Goal: Transaction & Acquisition: Obtain resource

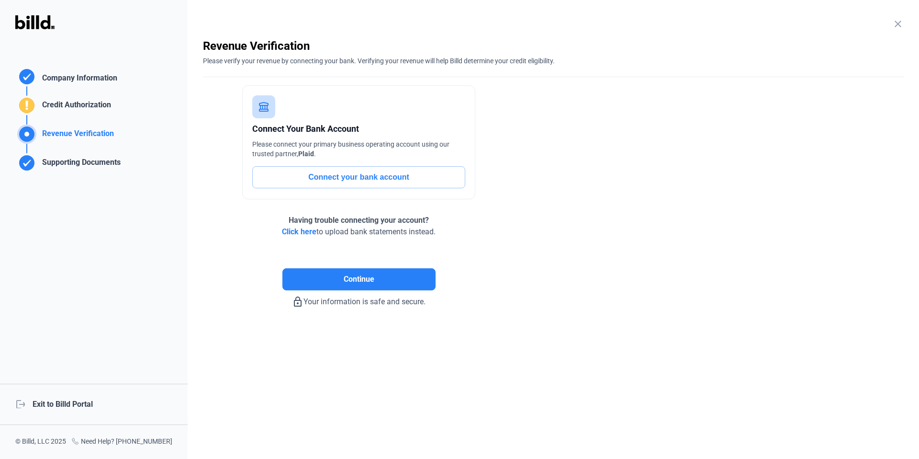
click at [87, 407] on div "logout Exit to Billd Portal" at bounding box center [94, 404] width 188 height 41
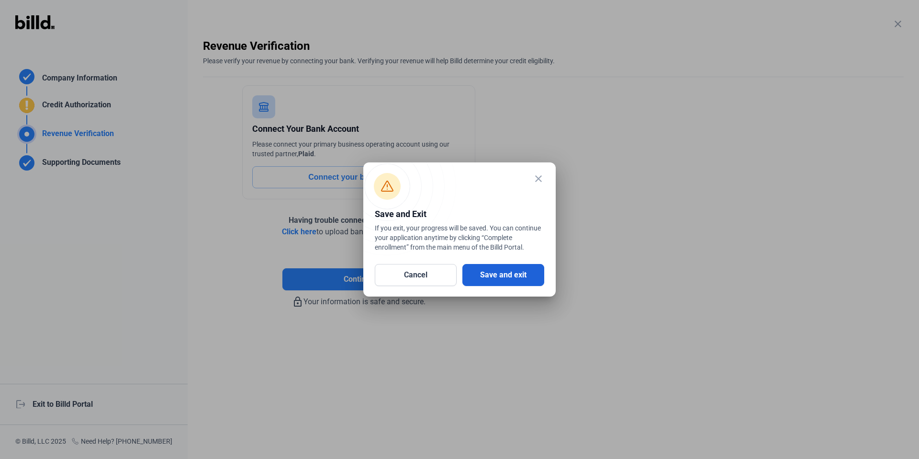
click at [527, 271] on button "Save and exit" at bounding box center [504, 275] width 82 height 22
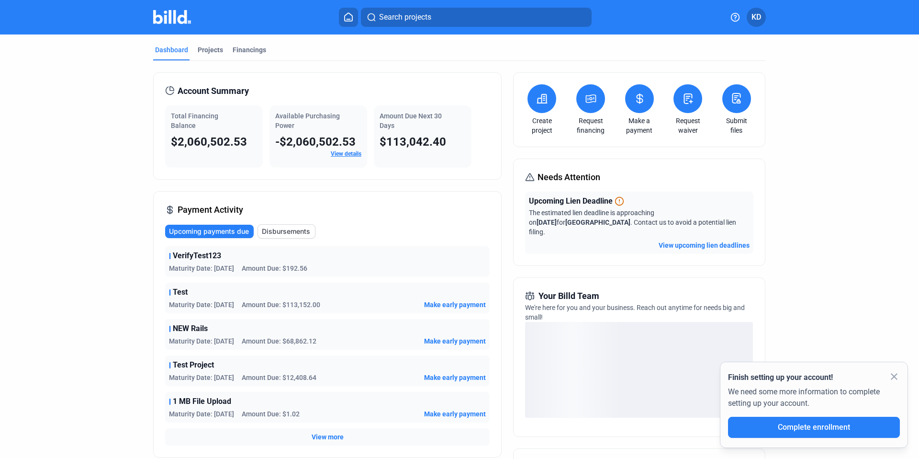
click at [589, 97] on icon at bounding box center [592, 99] width 10 height 8
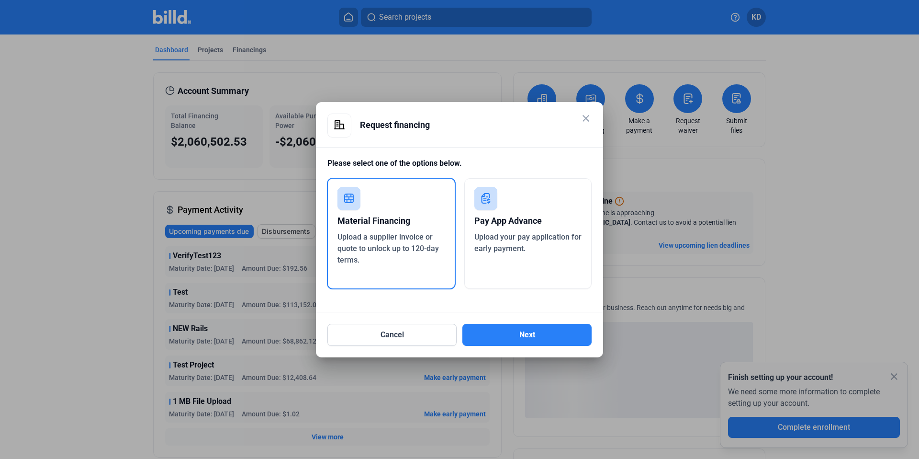
click at [522, 261] on div "Pay App Advance Upload your pay application for early payment." at bounding box center [528, 233] width 128 height 111
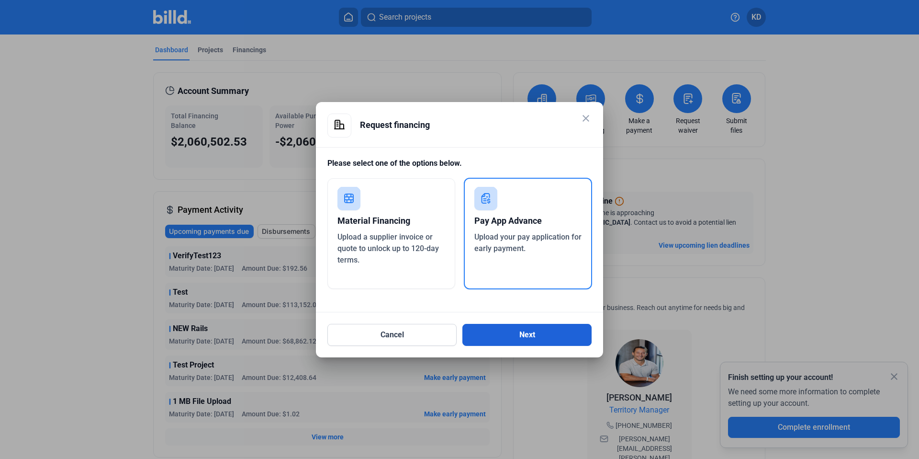
click at [511, 340] on button "Next" at bounding box center [527, 335] width 129 height 22
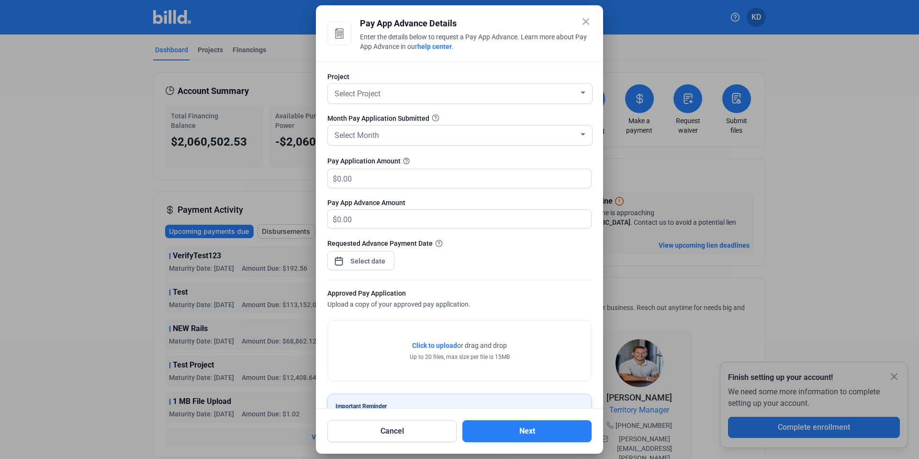
scroll to position [44, 0]
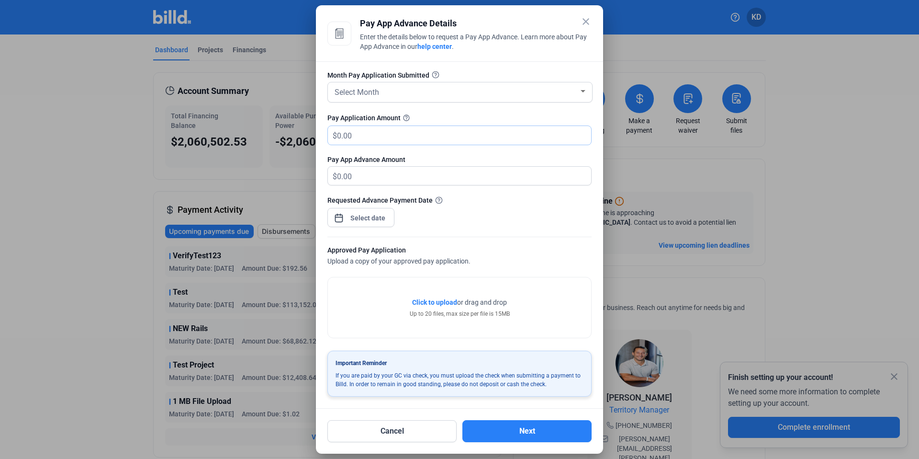
click at [373, 139] on input "text" at bounding box center [464, 135] width 254 height 19
type input "3"
type input "3.00"
type input "30"
type input "30.00"
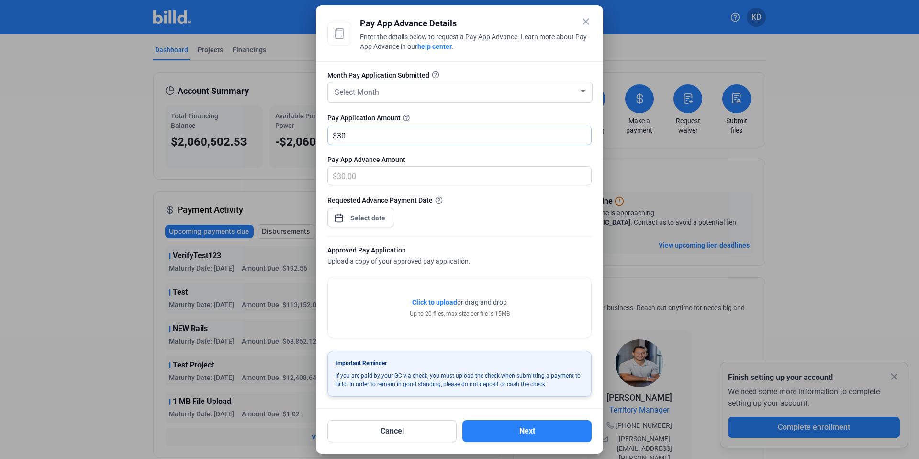
type input "300"
type input "300.00"
type input "3000"
type input "3,000.00"
type input "3,0000"
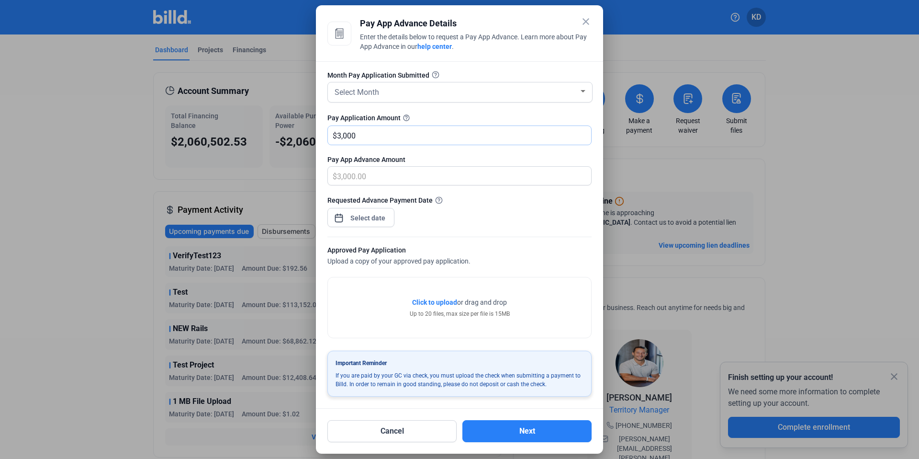
type input "30,000.00"
type input "30,0000"
type input "300,000.00"
type input "300,0000"
type input "3,000,000.00"
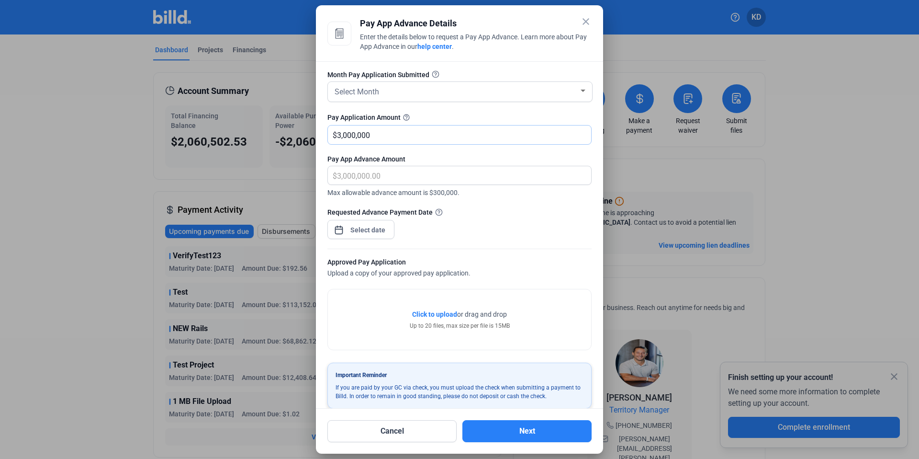
type input "3,000,000"
drag, startPoint x: 401, startPoint y: 131, endPoint x: 284, endPoint y: 133, distance: 117.3
click at [284, 133] on div "close Pay App Advance Details Enter the details below to request a Pay App Adva…" at bounding box center [459, 229] width 919 height 459
type input "0.00"
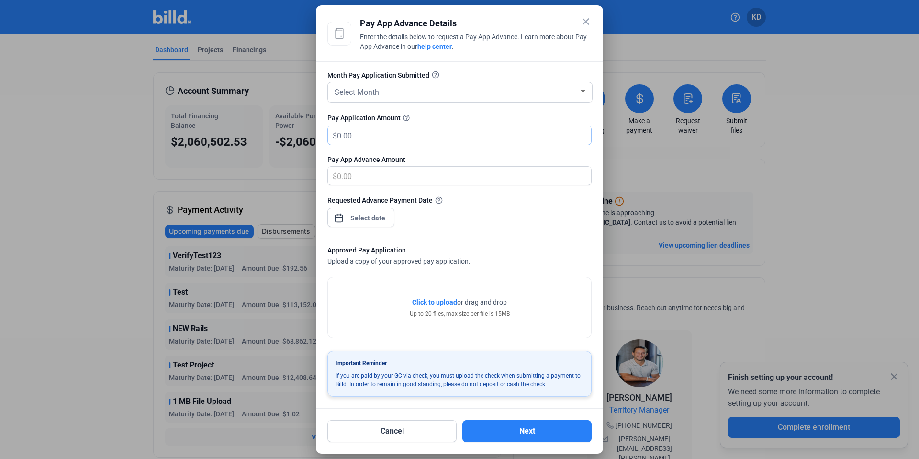
type input "5"
type input "5.00"
type input "50"
type input "50.00"
type input "500"
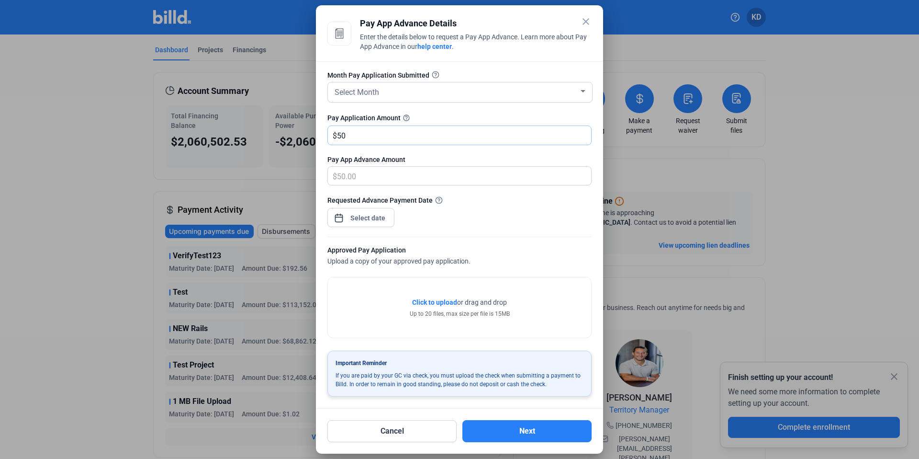
type input "500.00"
type input "5000"
type input "5,000.00"
type input "5,0000"
type input "50,000.00"
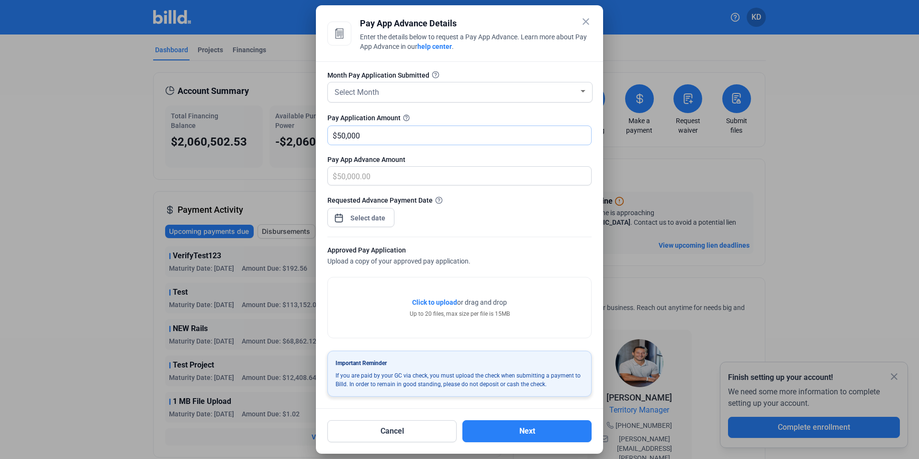
type input "50,0000"
type input "500,000.00"
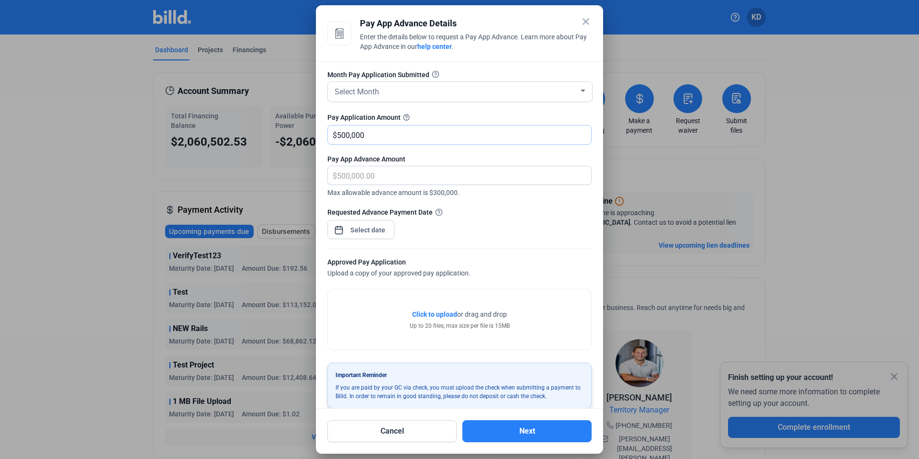
type input "500,000"
click at [535, 197] on div at bounding box center [459, 202] width 264 height 10
click at [464, 193] on span "Max allowable advance amount is $300,000." at bounding box center [459, 191] width 264 height 12
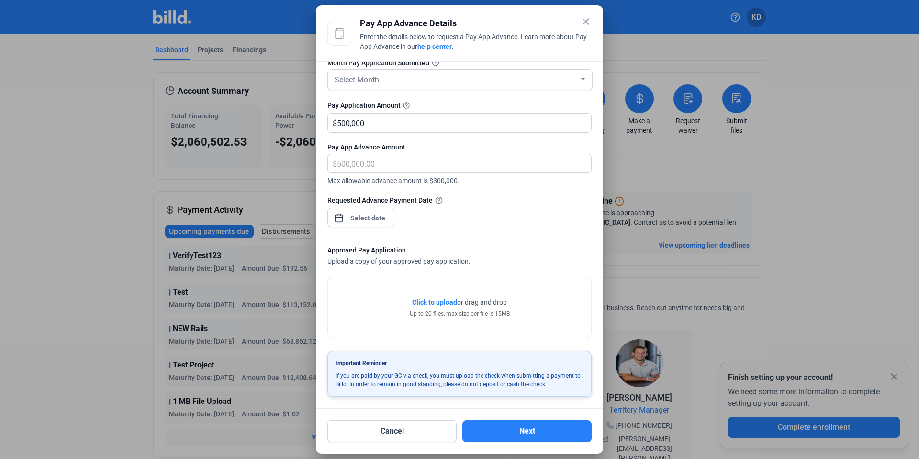
scroll to position [0, 0]
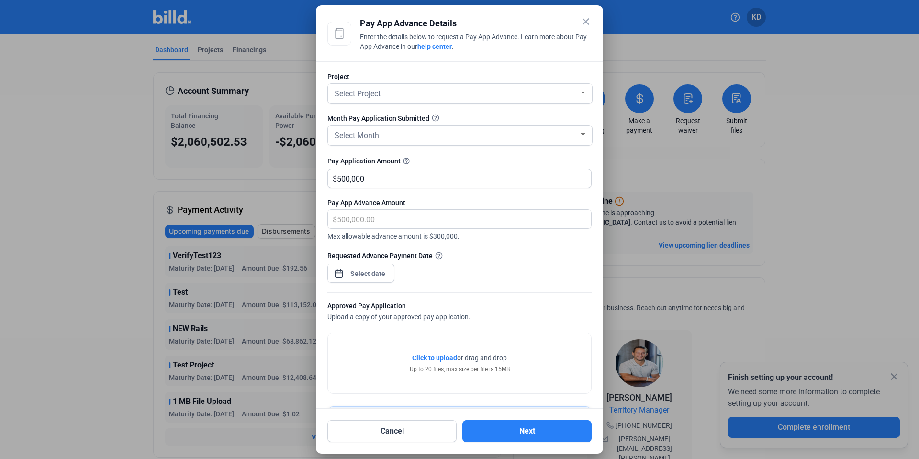
click at [585, 19] on mat-icon "close" at bounding box center [585, 21] width 11 height 11
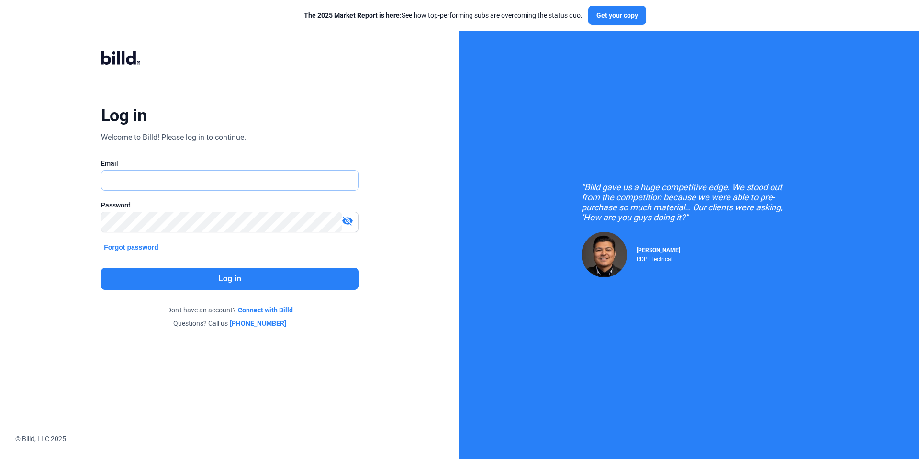
type input "[EMAIL_ADDRESS][DOMAIN_NAME]"
click at [227, 277] on button "Log in" at bounding box center [230, 279] width 258 height 22
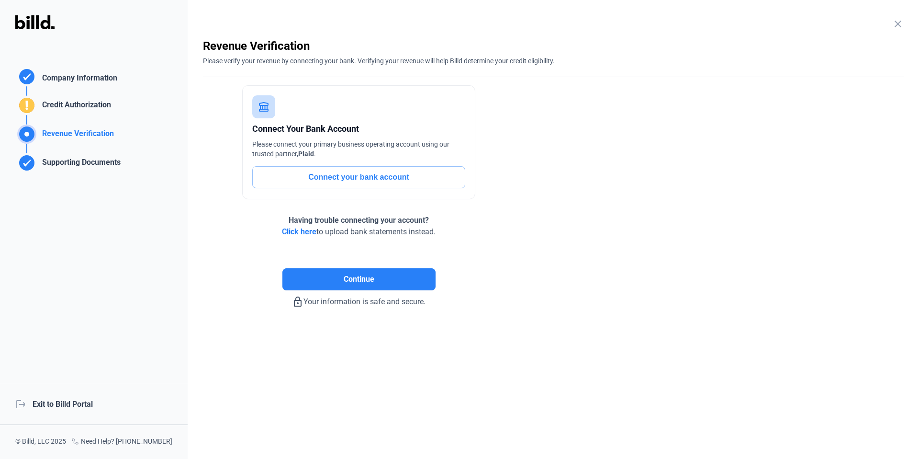
click at [44, 401] on div "logout Exit to Billd Portal" at bounding box center [94, 404] width 188 height 41
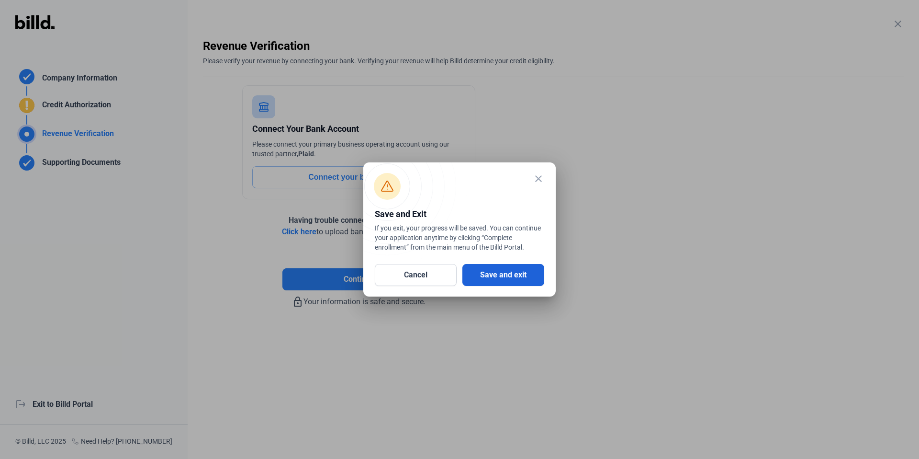
click at [508, 269] on button "Save and exit" at bounding box center [504, 275] width 82 height 22
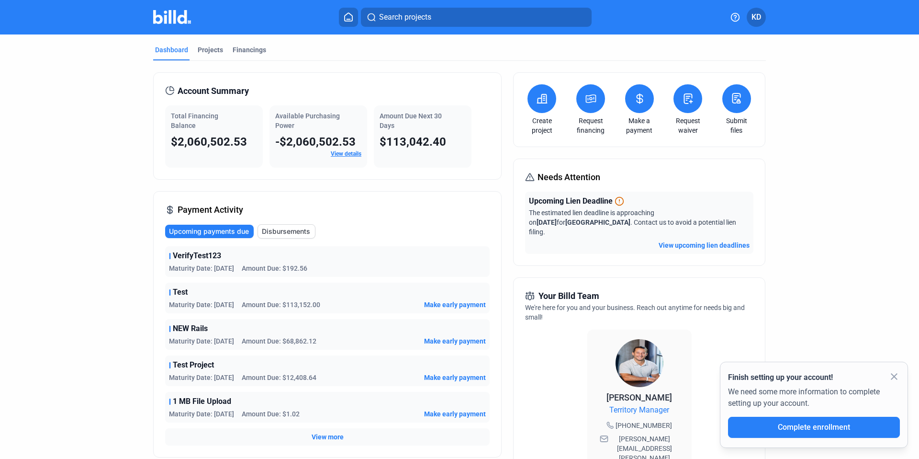
click at [592, 105] on button at bounding box center [590, 98] width 29 height 29
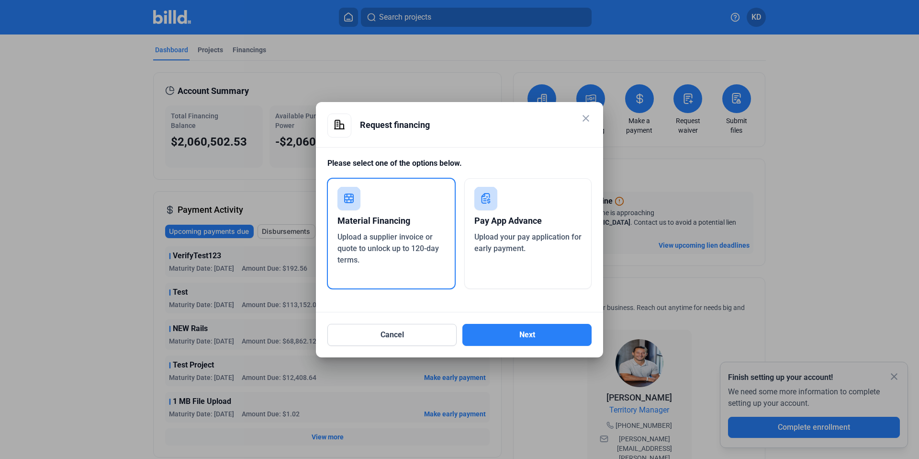
click at [541, 241] on span "Upload your pay application for early payment." at bounding box center [527, 242] width 107 height 21
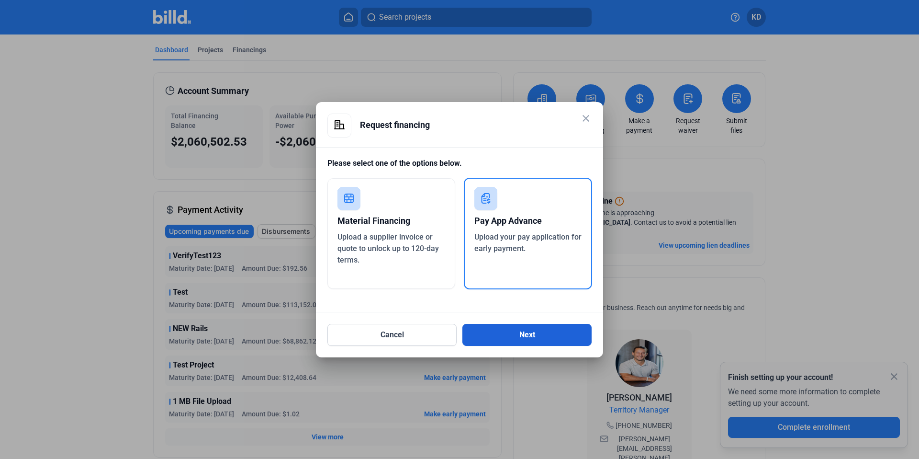
click at [530, 341] on button "Next" at bounding box center [527, 335] width 129 height 22
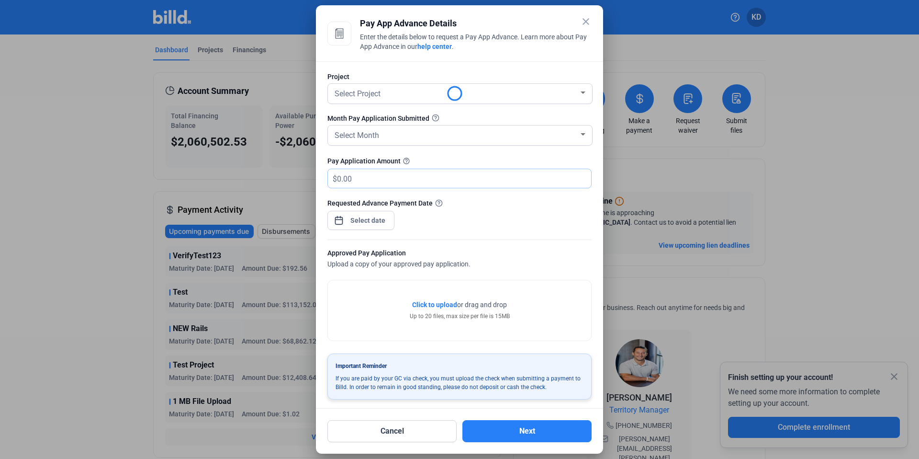
click at [398, 173] on input "text" at bounding box center [458, 178] width 243 height 19
type input "350,000,000"
click at [529, 224] on div "Requested Advance Payment Date" at bounding box center [459, 219] width 264 height 42
click at [359, 225] on div "close Pay App Advance Details Enter the details below to request a Pay App Adva…" at bounding box center [459, 229] width 919 height 459
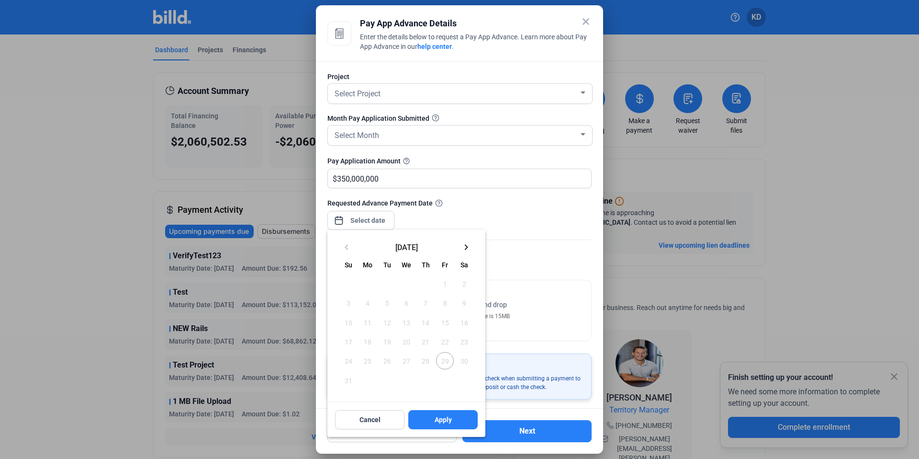
click at [494, 195] on div at bounding box center [459, 229] width 919 height 459
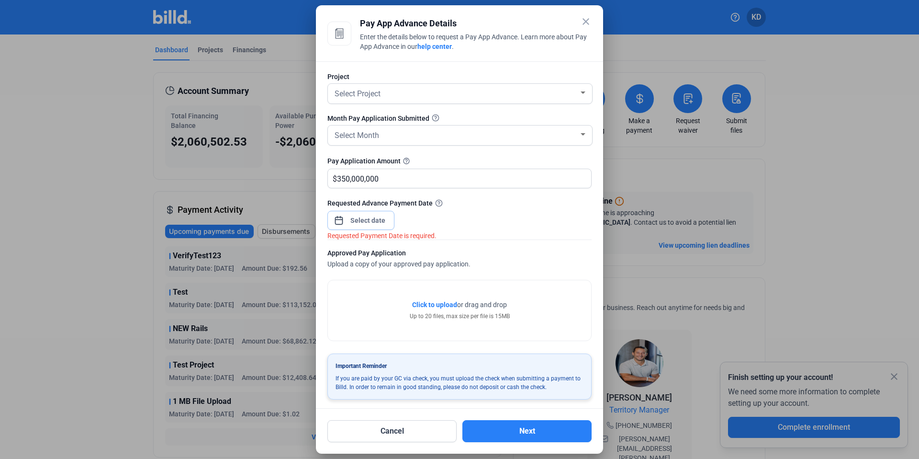
click at [372, 218] on input at bounding box center [368, 219] width 41 height 11
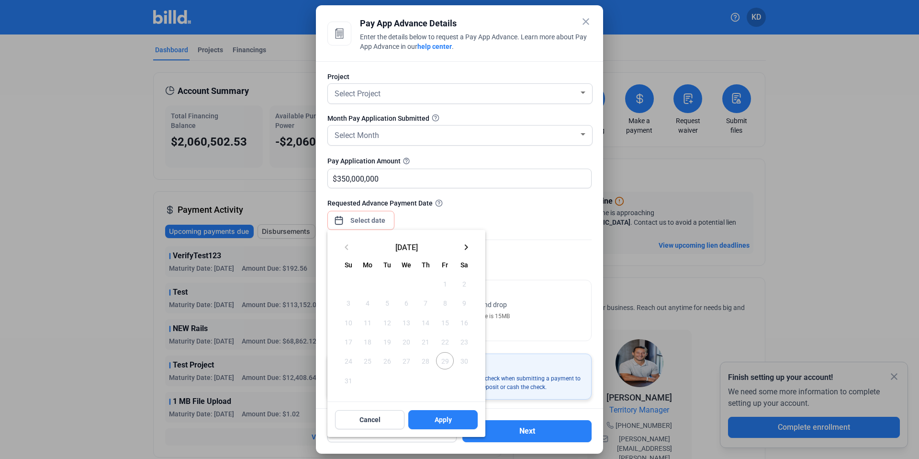
click at [482, 217] on div at bounding box center [459, 229] width 919 height 459
click at [62, 122] on div at bounding box center [459, 229] width 919 height 459
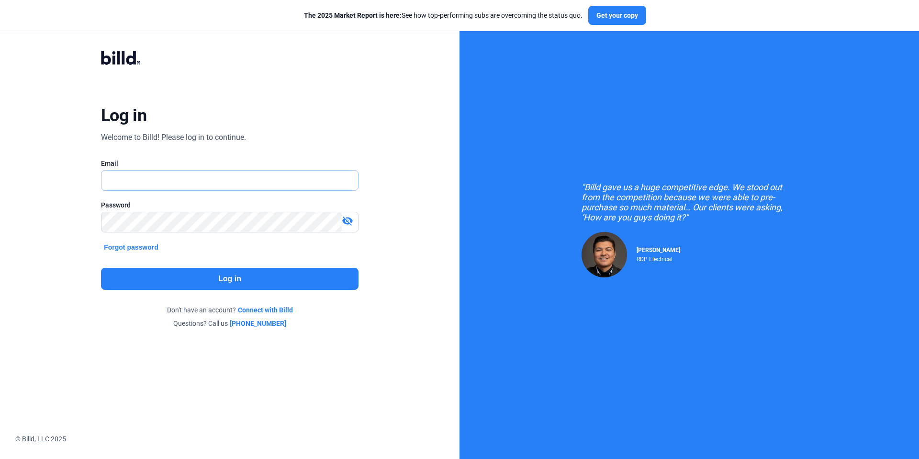
type input "[EMAIL_ADDRESS][DOMAIN_NAME]"
click at [228, 282] on button "Log in" at bounding box center [230, 279] width 258 height 22
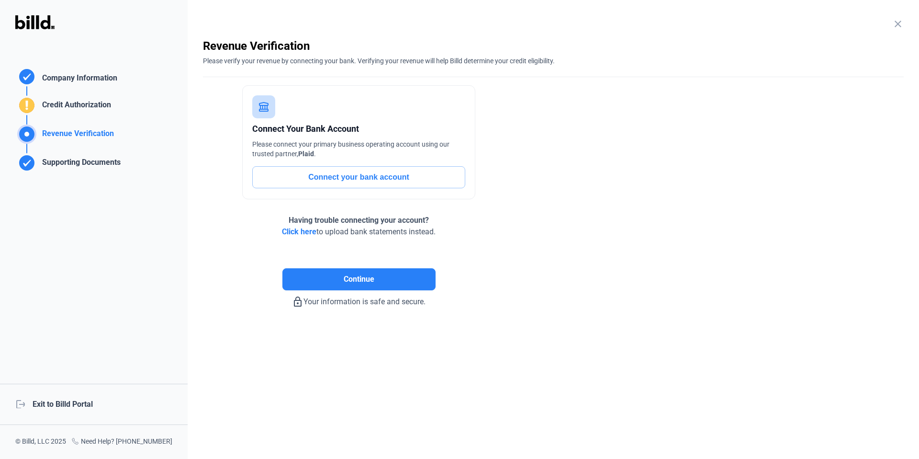
click at [75, 406] on div "logout Exit to Billd Portal" at bounding box center [94, 404] width 188 height 41
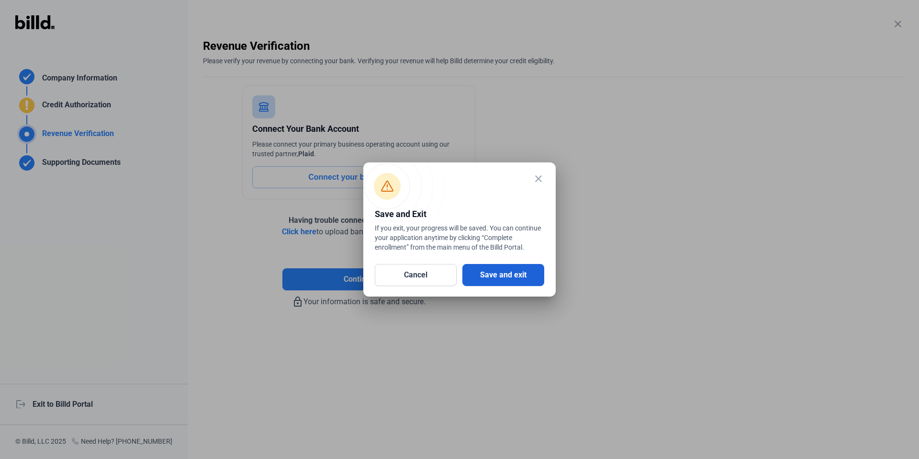
click at [526, 266] on button "Save and exit" at bounding box center [504, 275] width 82 height 22
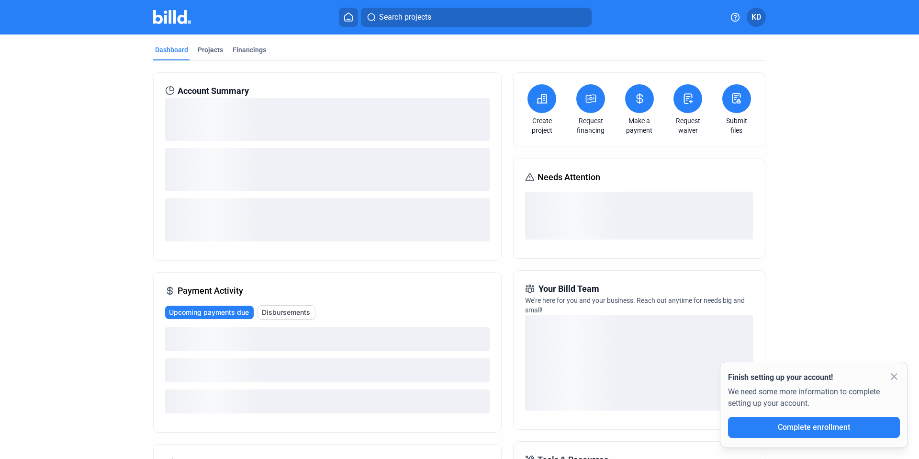
click at [578, 102] on button at bounding box center [590, 98] width 29 height 29
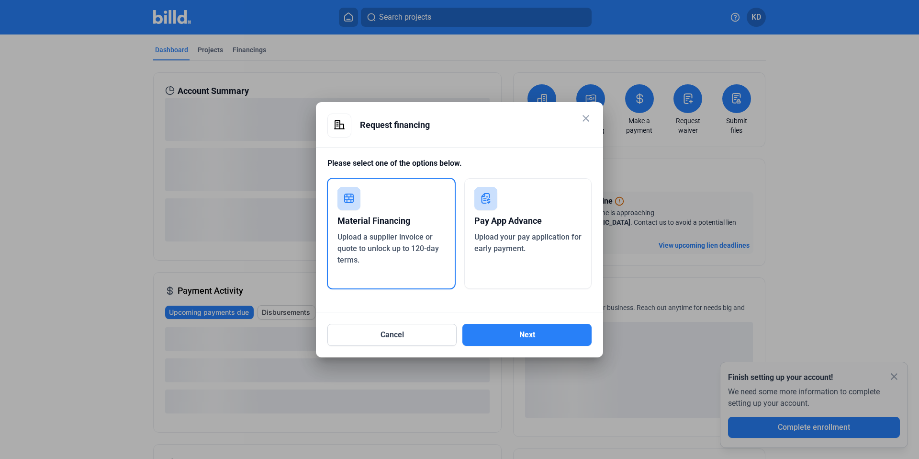
click at [513, 264] on div "Pay App Advance Upload your pay application for early payment." at bounding box center [528, 233] width 128 height 111
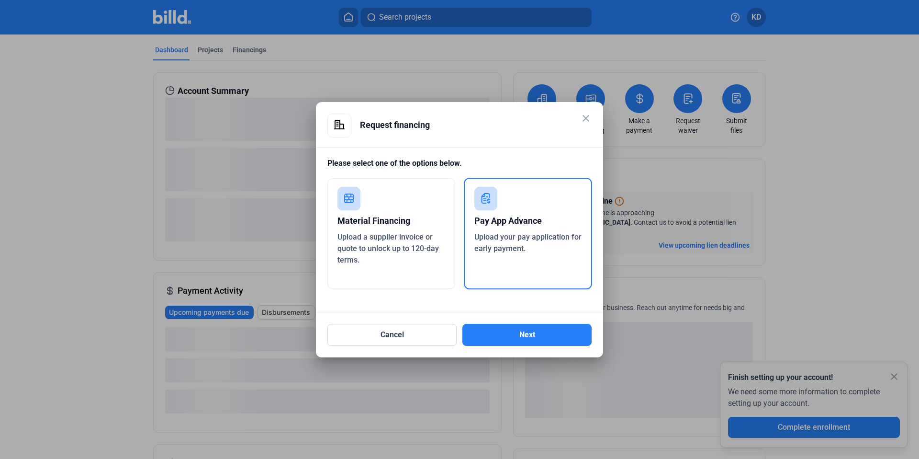
click at [542, 346] on mat-dialog-container "close Request financing Please select one of the options below. Material Financ…" at bounding box center [459, 229] width 287 height 255
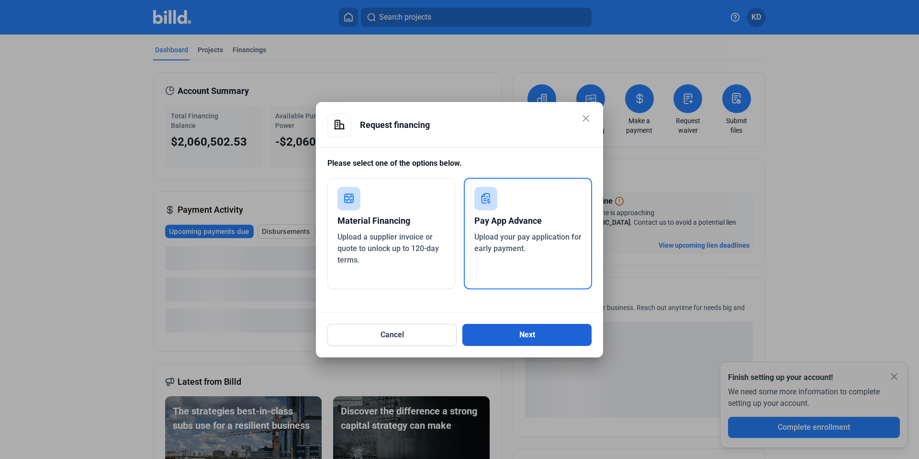
click at [549, 339] on button "Next" at bounding box center [527, 335] width 129 height 22
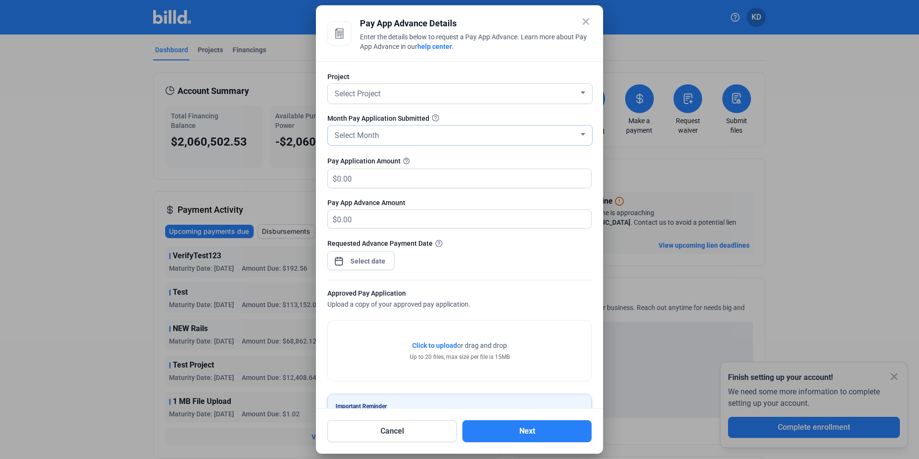
click at [421, 134] on div "Select Month" at bounding box center [456, 134] width 246 height 13
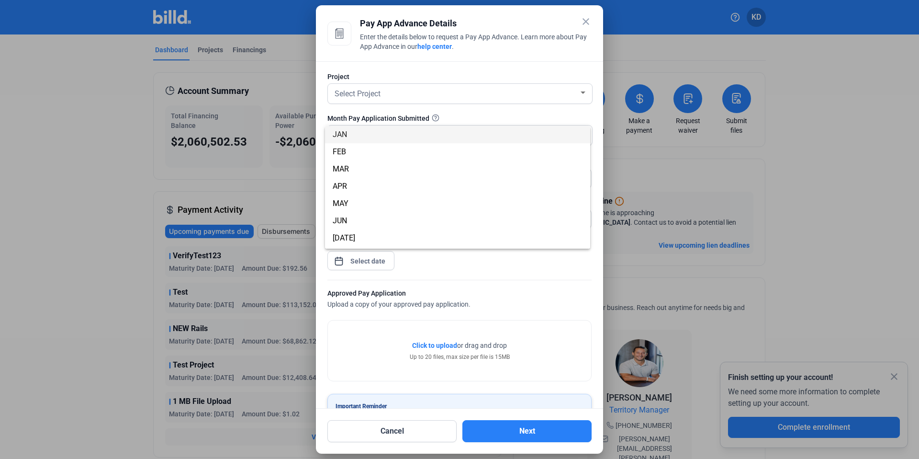
click at [533, 333] on div at bounding box center [459, 229] width 919 height 459
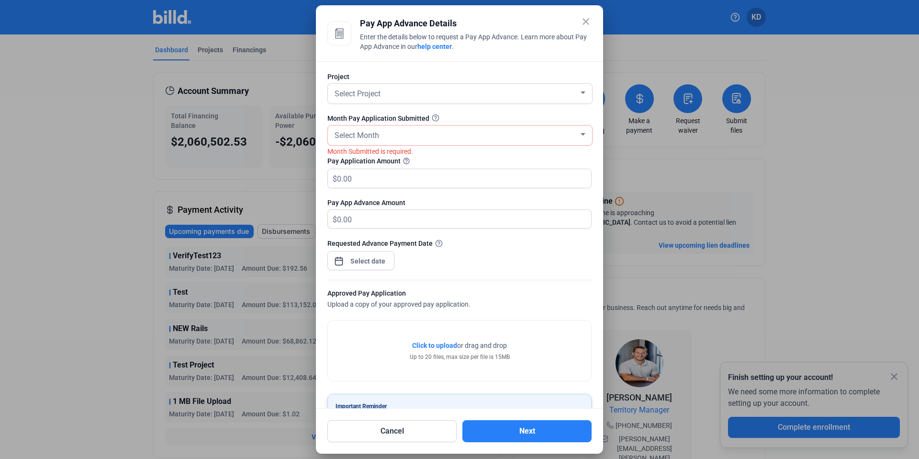
click at [587, 23] on mat-icon "close" at bounding box center [585, 21] width 11 height 11
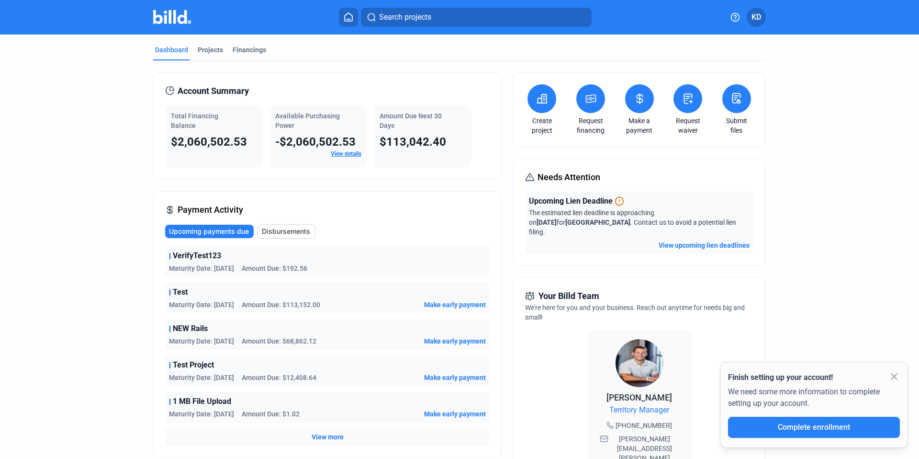
click at [593, 92] on button at bounding box center [590, 98] width 29 height 29
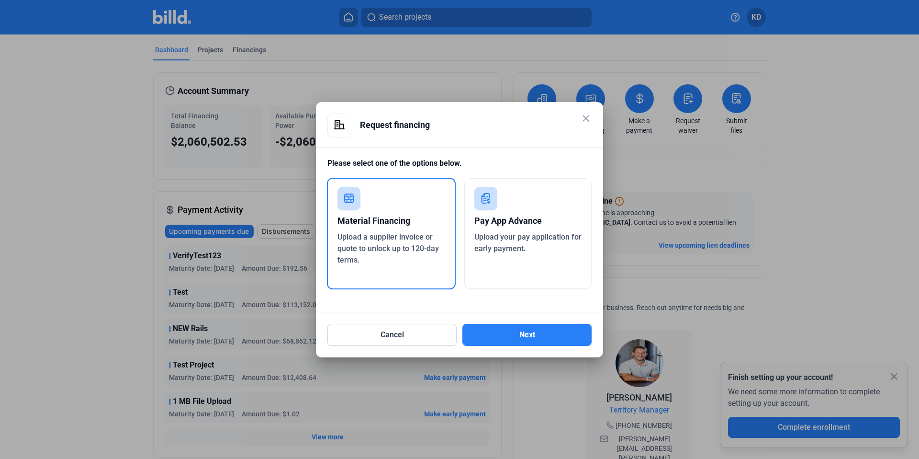
click at [485, 221] on div "Pay App Advance" at bounding box center [528, 220] width 108 height 21
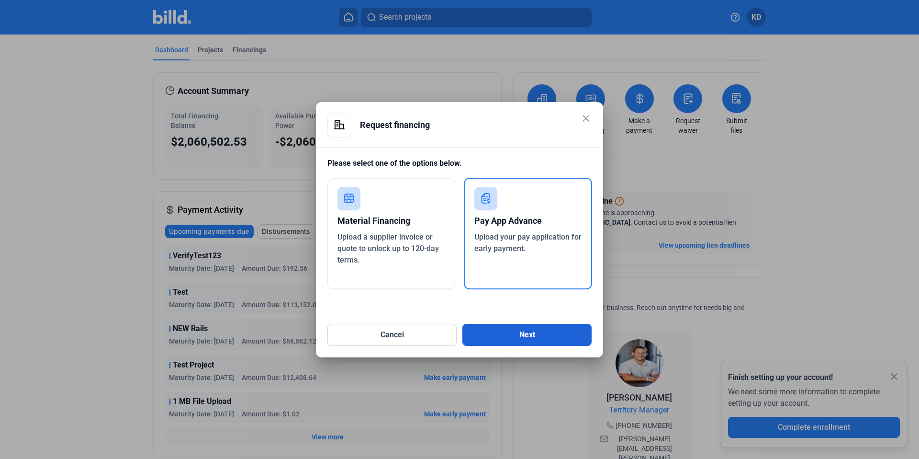
click at [517, 341] on button "Next" at bounding box center [527, 335] width 129 height 22
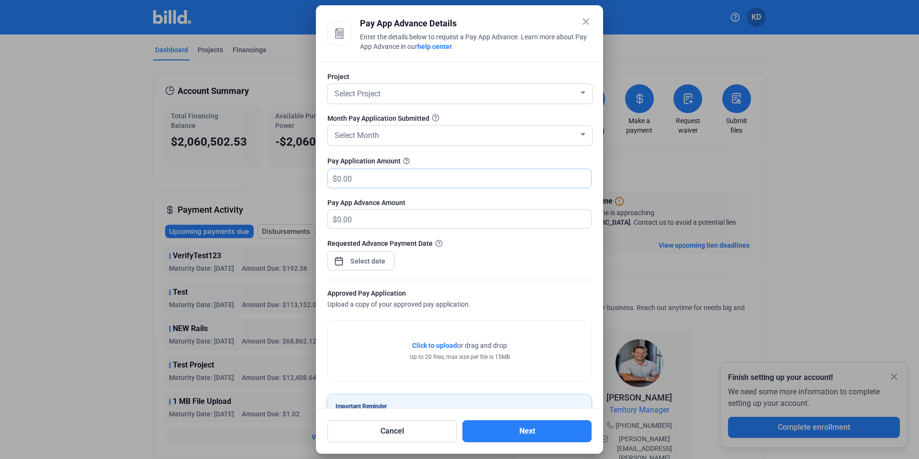
click at [390, 179] on input "text" at bounding box center [458, 178] width 243 height 19
type input "5"
type input "5.00"
type input "50"
type input "50.00"
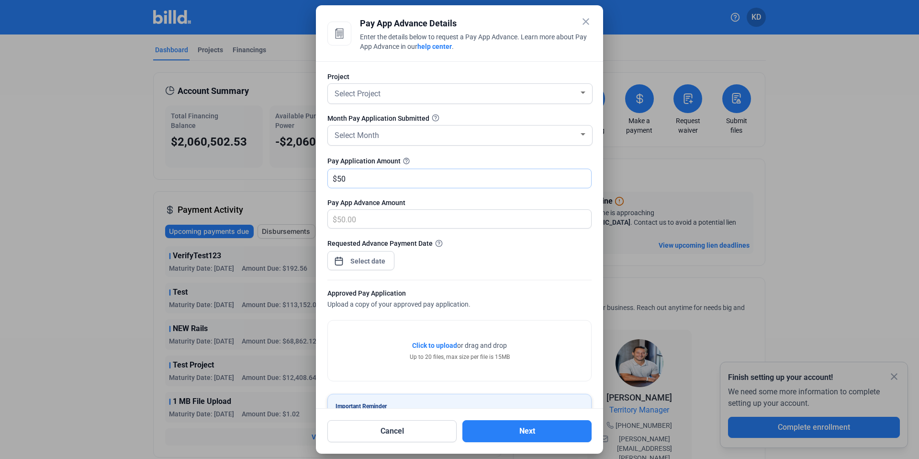
type input "500"
type input "500.00"
type input "5000"
type input "5,000.00"
type input "5,0000"
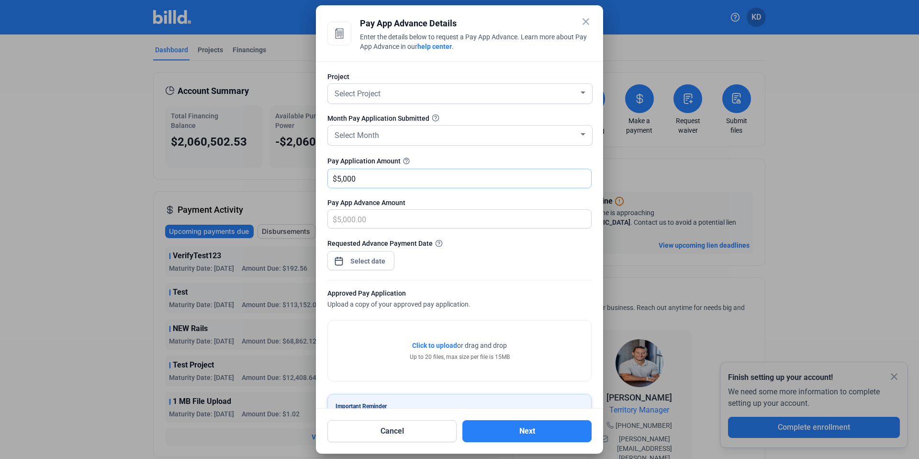
type input "50,000.00"
type input "50,0000"
type input "500,000.00"
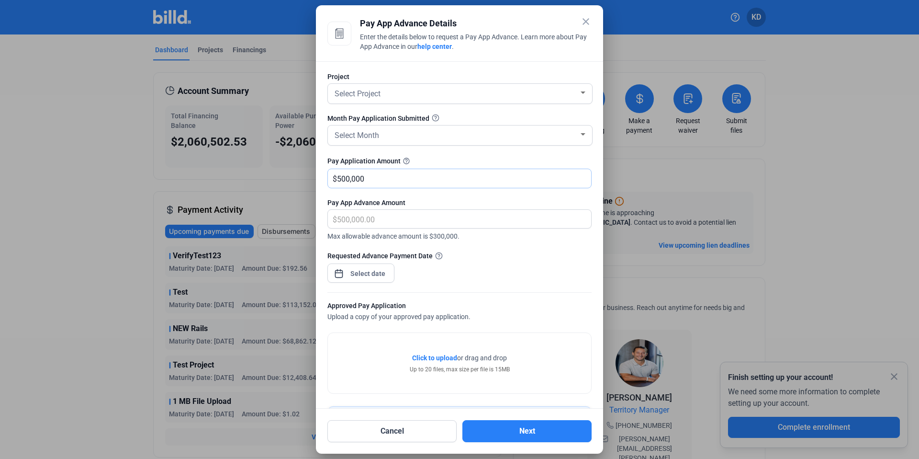
type input "500,000"
click at [546, 272] on div "Requested Advance Payment Date" at bounding box center [459, 271] width 264 height 42
click at [518, 257] on div "Requested Advance Payment Date" at bounding box center [459, 255] width 264 height 10
click at [583, 19] on mat-icon "close" at bounding box center [585, 21] width 11 height 11
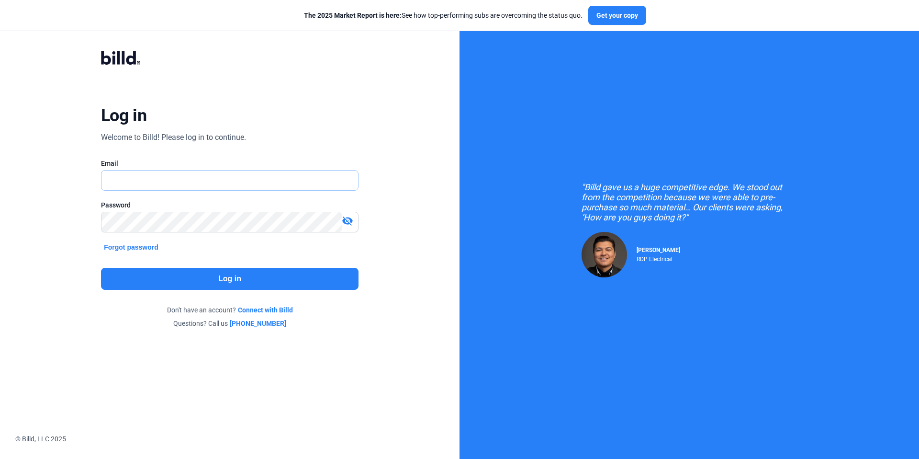
type input "[EMAIL_ADDRESS][DOMAIN_NAME]"
click at [247, 281] on button "Log in" at bounding box center [230, 279] width 258 height 22
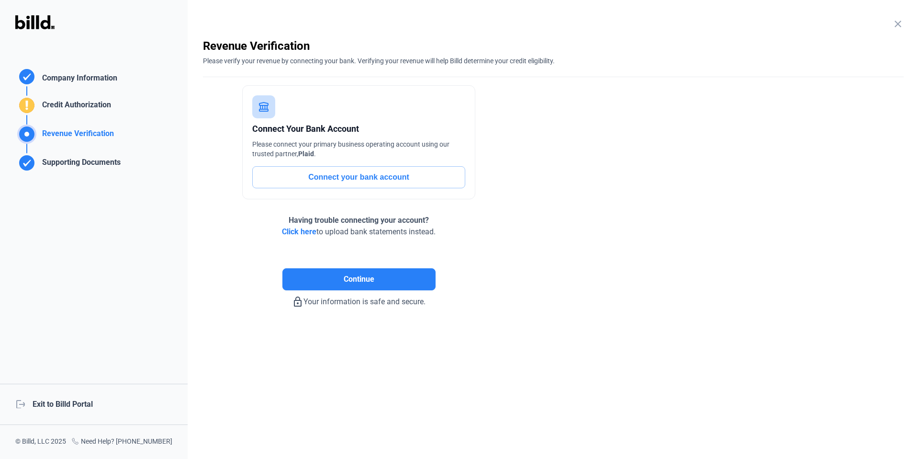
click at [56, 397] on div "logout Exit to Billd Portal" at bounding box center [94, 404] width 188 height 41
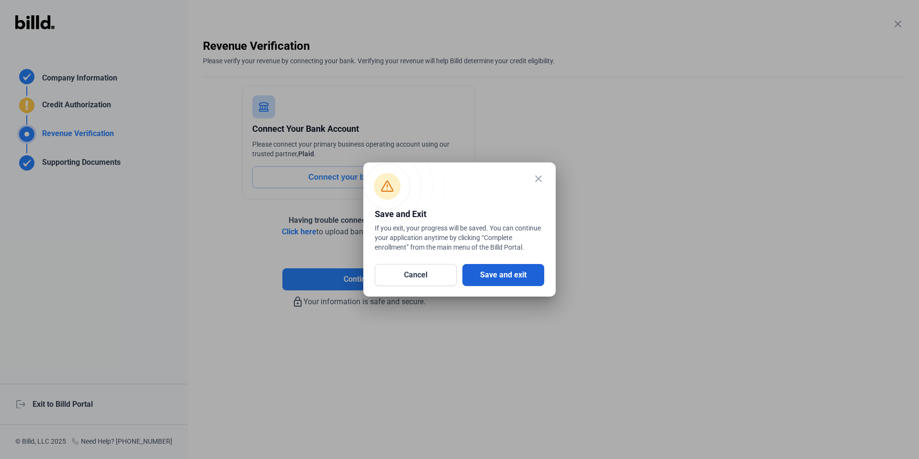
click at [493, 280] on button "Save and exit" at bounding box center [504, 275] width 82 height 22
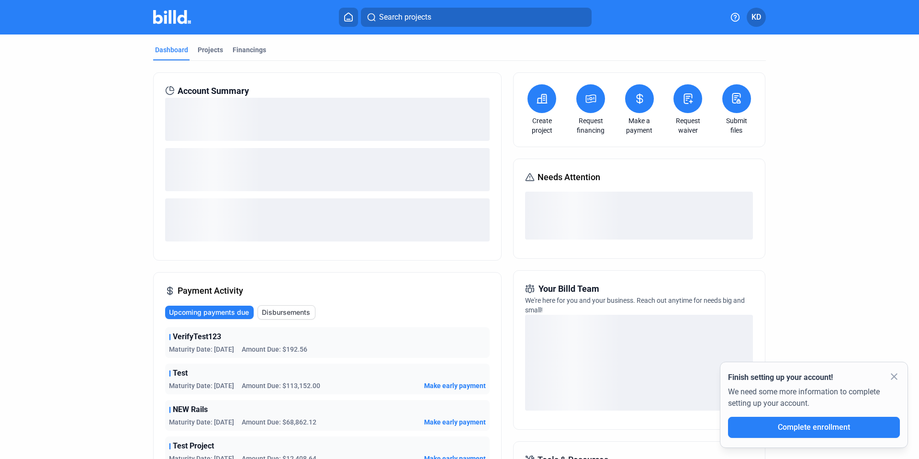
click at [585, 94] on icon at bounding box center [591, 98] width 12 height 11
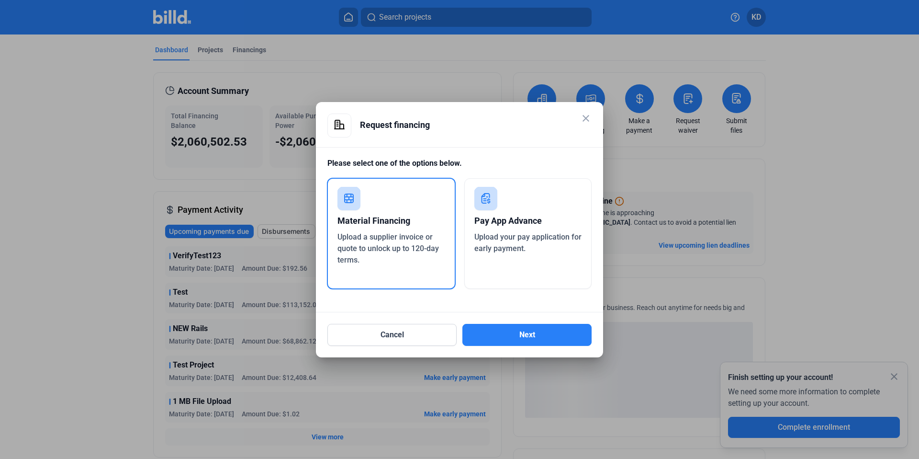
click at [515, 243] on span "Upload your pay application for early payment." at bounding box center [527, 242] width 107 height 21
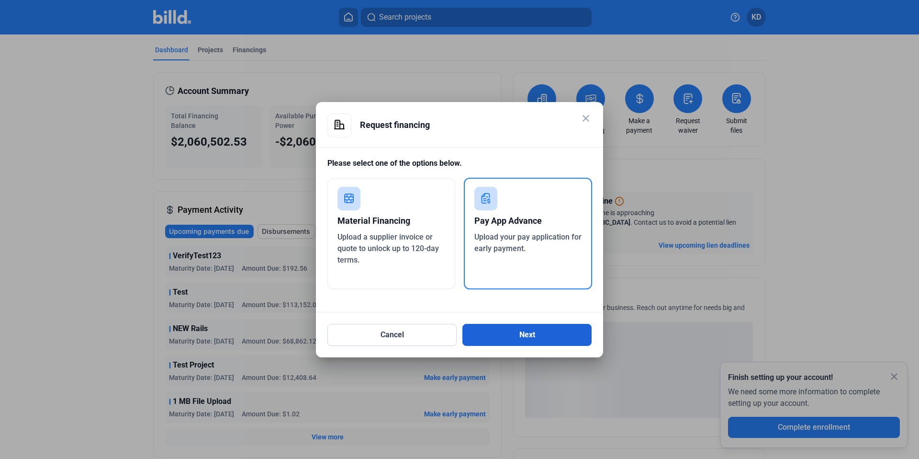
click at [539, 331] on button "Next" at bounding box center [527, 335] width 129 height 22
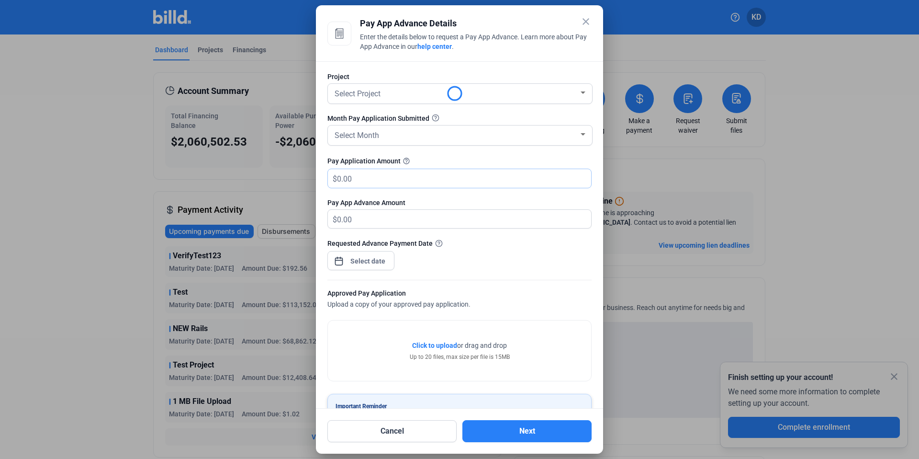
click at [373, 175] on input "text" at bounding box center [458, 178] width 243 height 19
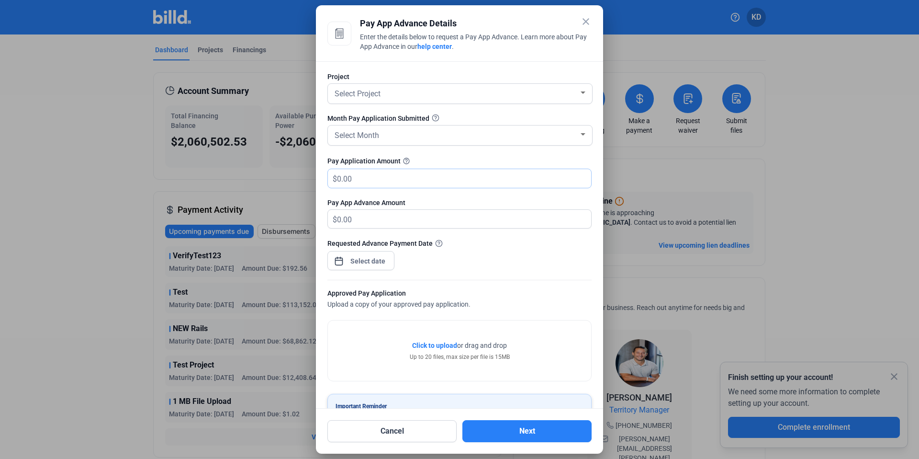
click at [379, 177] on input "text" at bounding box center [464, 178] width 254 height 19
type input "4"
type input "4.00"
type input "40"
type input "40.00"
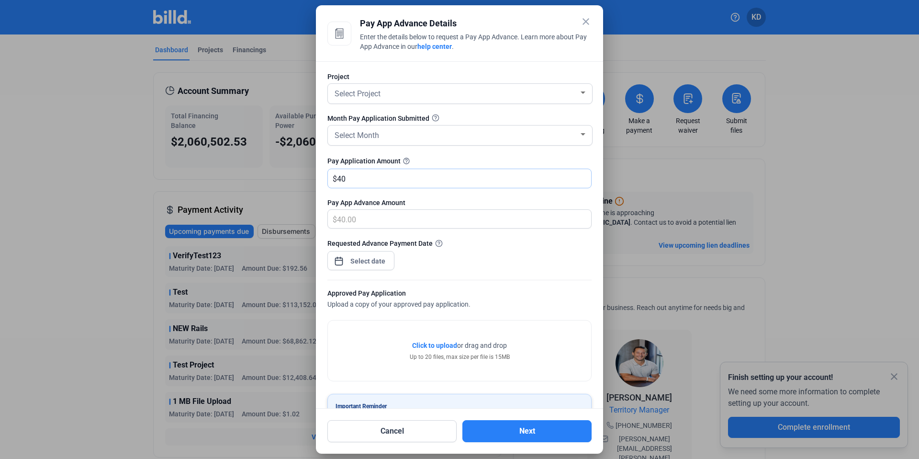
type input "400"
type input "400.00"
type input "4000"
type input "4,000.00"
type input "4,0000"
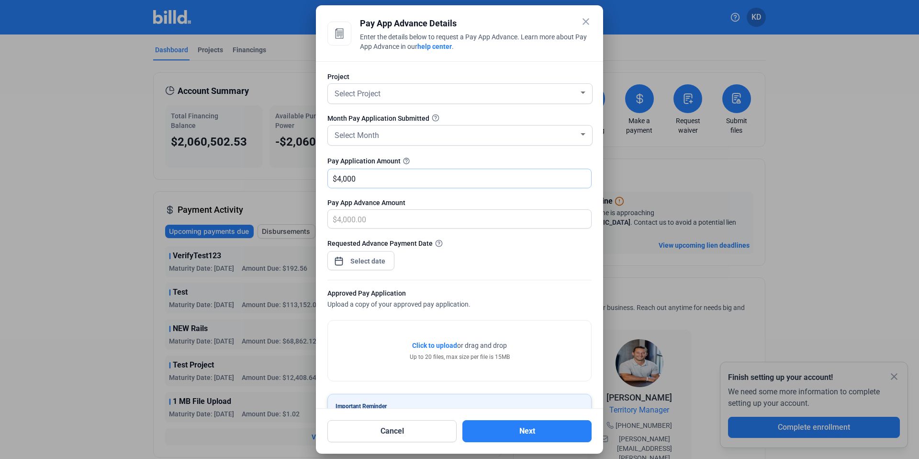
type input "40,000.00"
type input "40,0000"
type input "400,000.00"
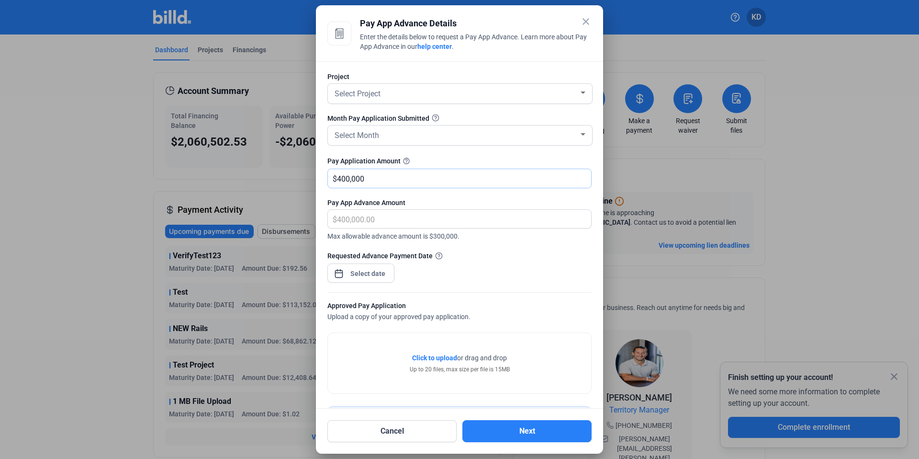
type input "400,000"
click at [515, 265] on div "Requested Advance Payment Date" at bounding box center [459, 271] width 264 height 42
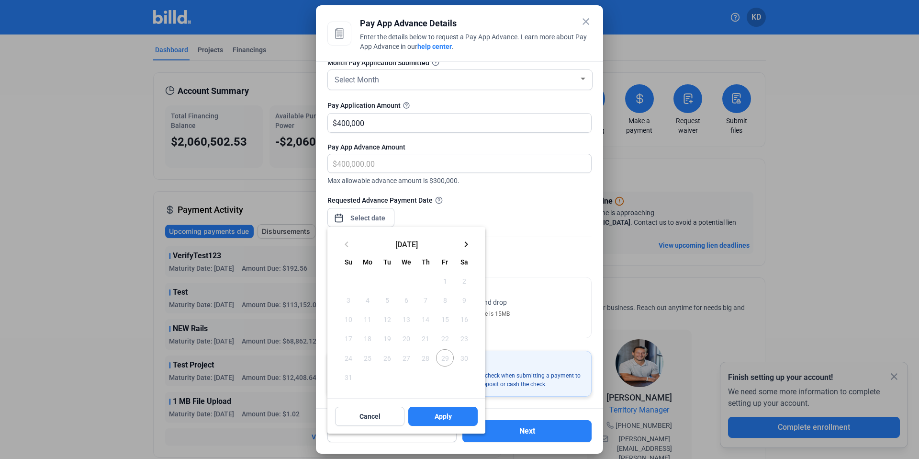
click at [364, 218] on div "close Pay App Advance Details Enter the details below to request a Pay App Adva…" at bounding box center [459, 229] width 919 height 459
click at [465, 245] on mat-icon "keyboard_arrow_right" at bounding box center [466, 243] width 11 height 11
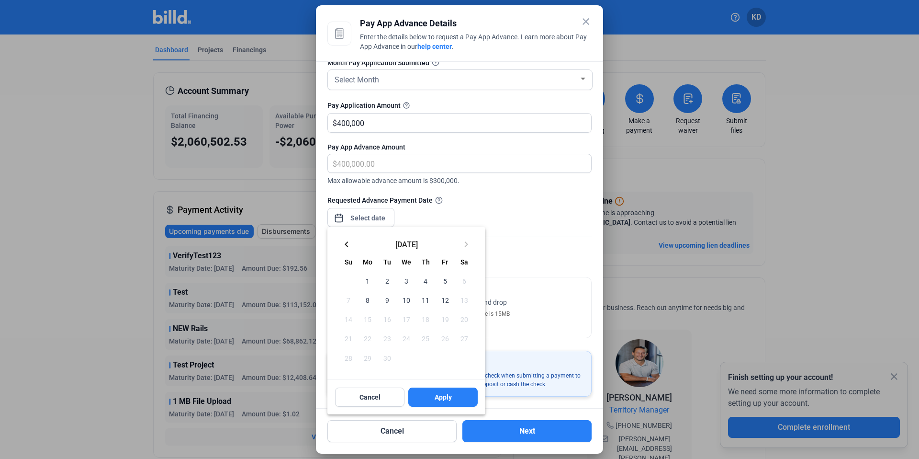
click at [370, 280] on span "1" at bounding box center [367, 280] width 17 height 17
click at [448, 395] on span "Apply" at bounding box center [443, 397] width 17 height 10
type input "[DATE]"
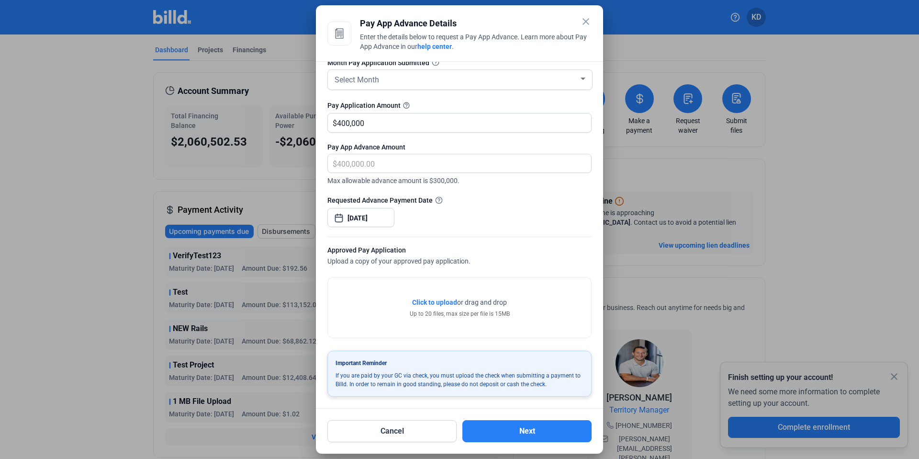
click at [441, 306] on span "Click to upload Tap to upload" at bounding box center [434, 302] width 45 height 10
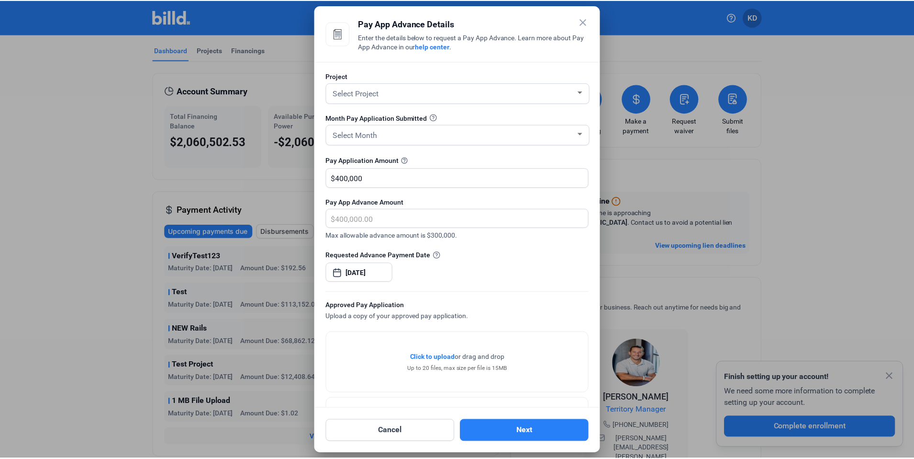
scroll to position [0, 0]
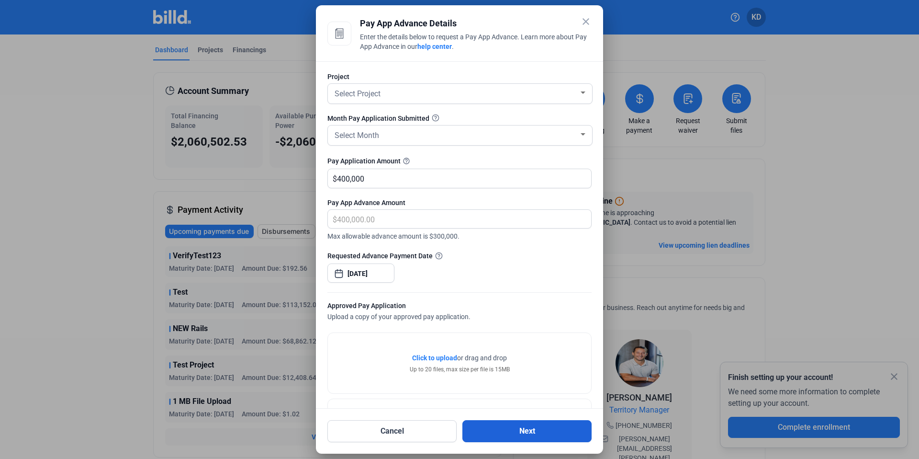
click at [511, 430] on button "Next" at bounding box center [527, 431] width 129 height 22
click at [387, 93] on div "Select Project" at bounding box center [456, 92] width 246 height 13
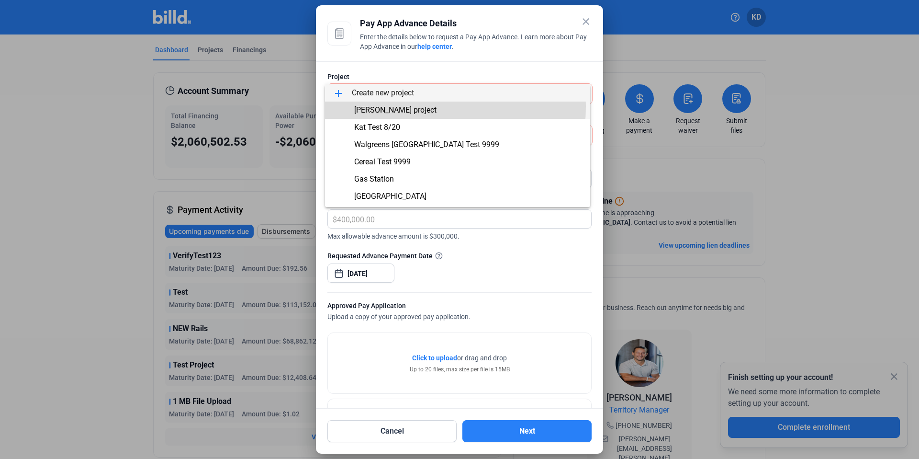
click at [393, 106] on span "[PERSON_NAME] project" at bounding box center [395, 109] width 82 height 9
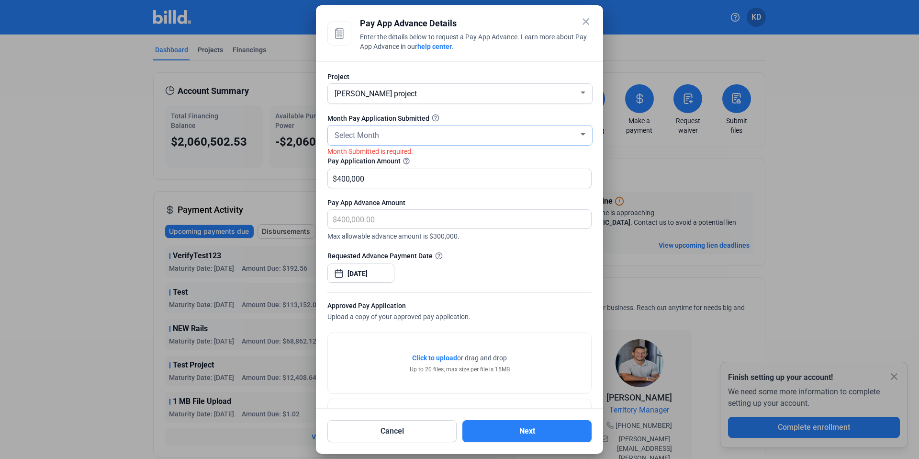
click at [377, 128] on div "Select Month" at bounding box center [456, 134] width 246 height 13
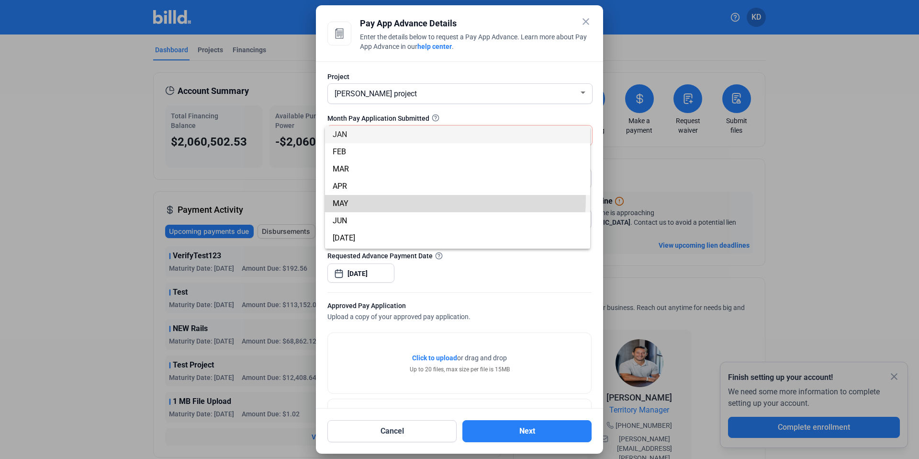
click at [417, 198] on span "MAY" at bounding box center [458, 203] width 250 height 17
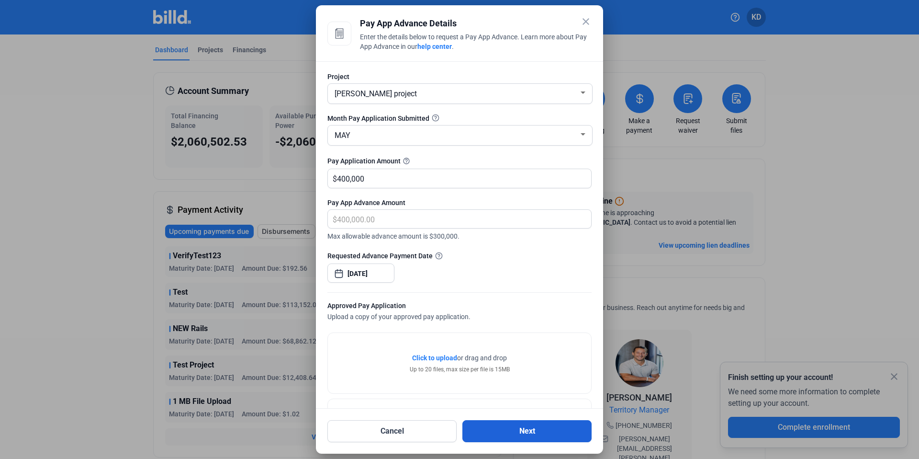
click at [517, 430] on button "Next" at bounding box center [527, 431] width 129 height 22
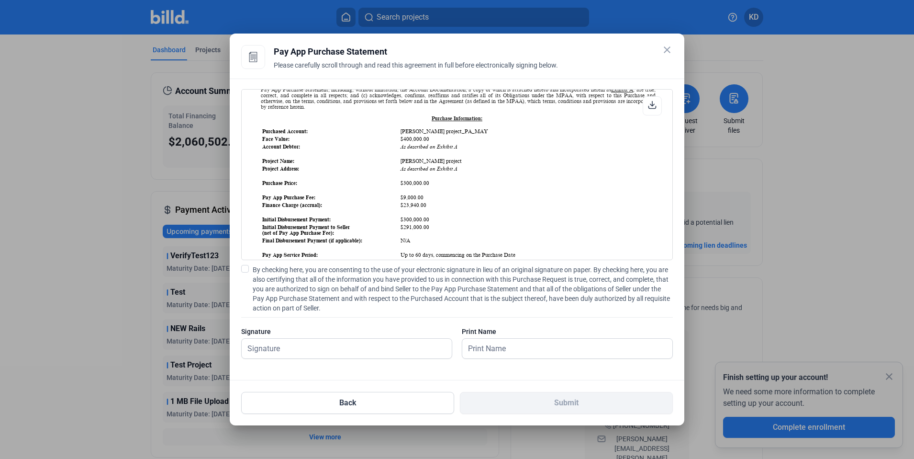
scroll to position [119, 0]
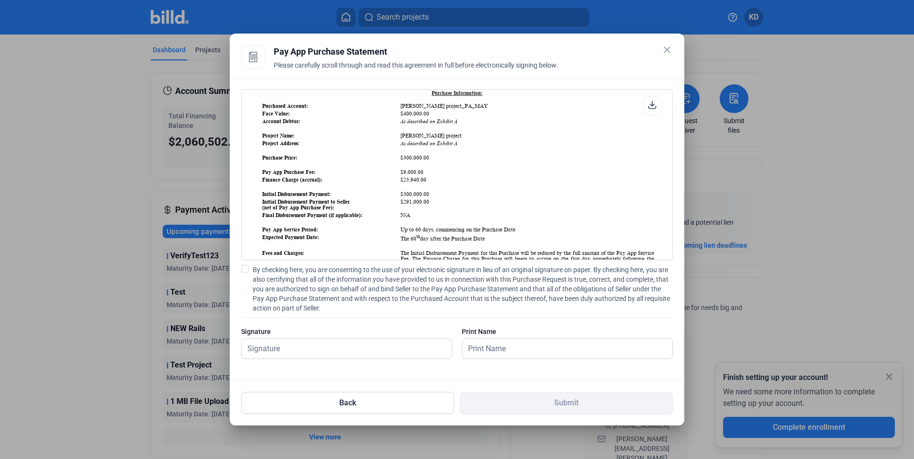
drag, startPoint x: 398, startPoint y: 120, endPoint x: 434, endPoint y: 120, distance: 35.9
click at [434, 120] on table "Purchased Account: [PERSON_NAME] project_PA_MAY Face Value: $400,000.00 Account…" at bounding box center [458, 240] width 395 height 276
drag, startPoint x: 398, startPoint y: 166, endPoint x: 431, endPoint y: 166, distance: 32.6
click at [431, 161] on td "$300,000.00" at bounding box center [527, 157] width 255 height 7
click at [434, 175] on td "$9,000.00" at bounding box center [527, 172] width 255 height 7
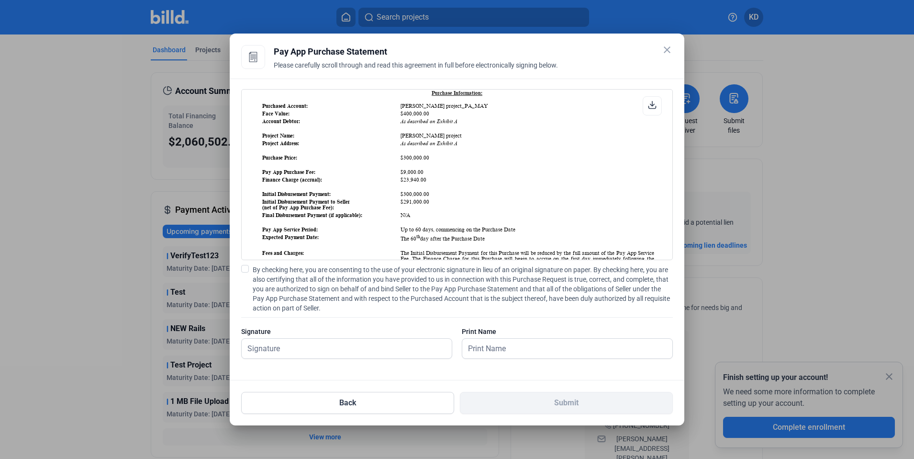
drag, startPoint x: 398, startPoint y: 166, endPoint x: 457, endPoint y: 167, distance: 58.4
click at [457, 161] on td "$300,000.00" at bounding box center [527, 157] width 255 height 7
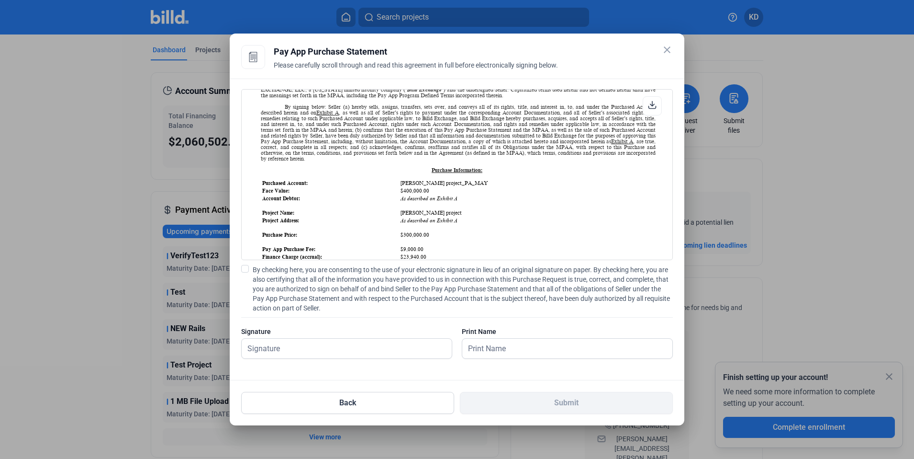
scroll to position [0, 0]
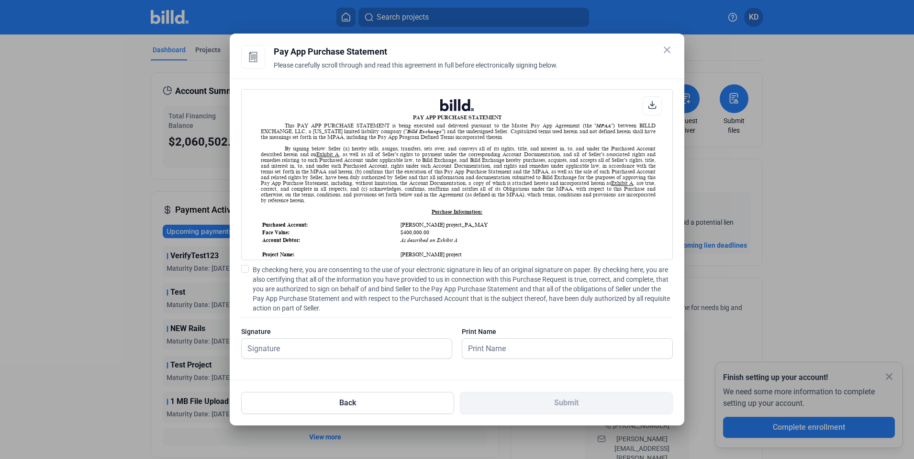
drag, startPoint x: 398, startPoint y: 239, endPoint x: 432, endPoint y: 239, distance: 34.0
click at [432, 236] on td "$400,000.00" at bounding box center [527, 232] width 255 height 7
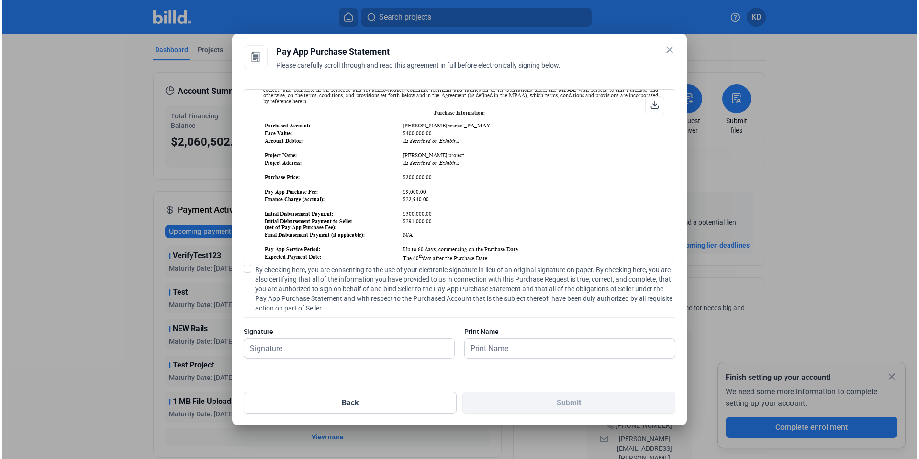
scroll to position [101, 0]
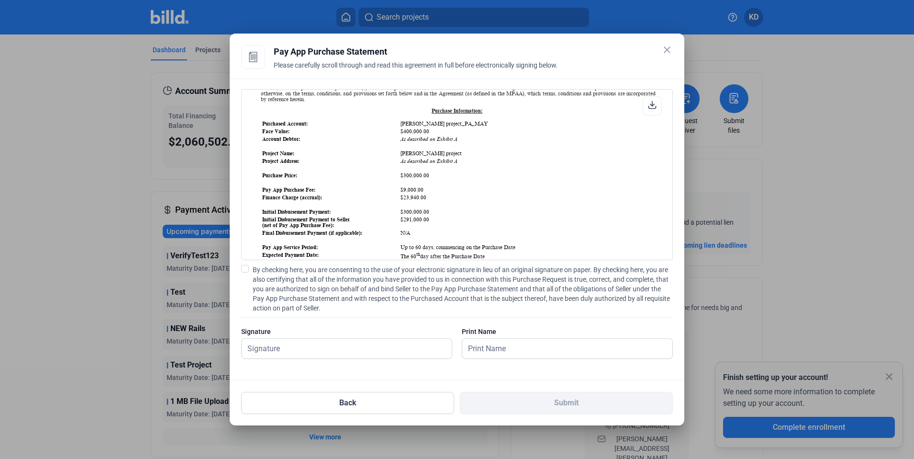
drag, startPoint x: 399, startPoint y: 183, endPoint x: 460, endPoint y: 183, distance: 61.3
click at [460, 179] on td "$300,000.00" at bounding box center [527, 175] width 255 height 7
drag, startPoint x: 398, startPoint y: 139, endPoint x: 437, endPoint y: 139, distance: 38.3
click at [437, 139] on table "Purchased Account: [PERSON_NAME] project_PA_MAY Face Value: $400,000.00 Account…" at bounding box center [458, 257] width 395 height 276
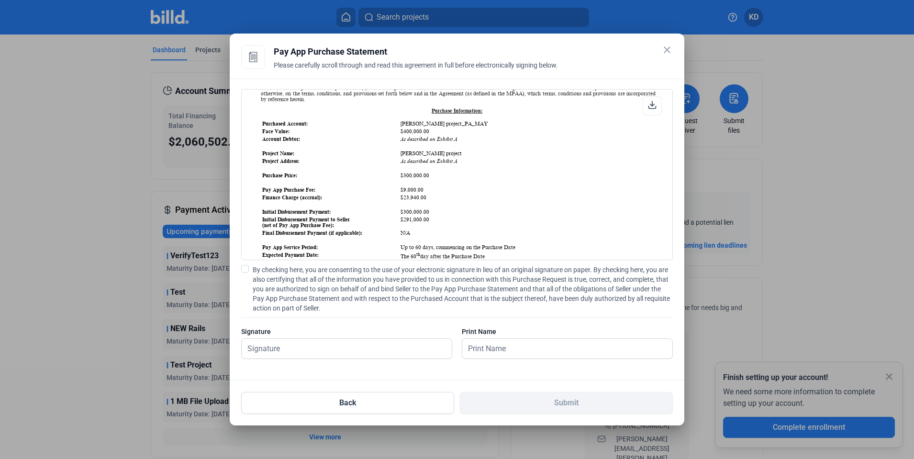
click at [437, 135] on td "$400,000.00" at bounding box center [527, 131] width 255 height 7
click at [327, 402] on button "Back" at bounding box center [347, 403] width 213 height 22
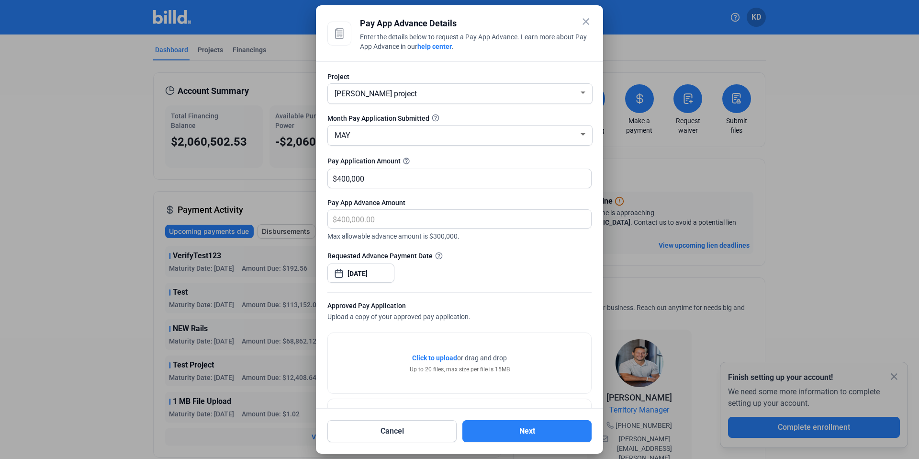
scroll to position [2, 0]
click at [431, 353] on span "Click to upload" at bounding box center [434, 356] width 45 height 8
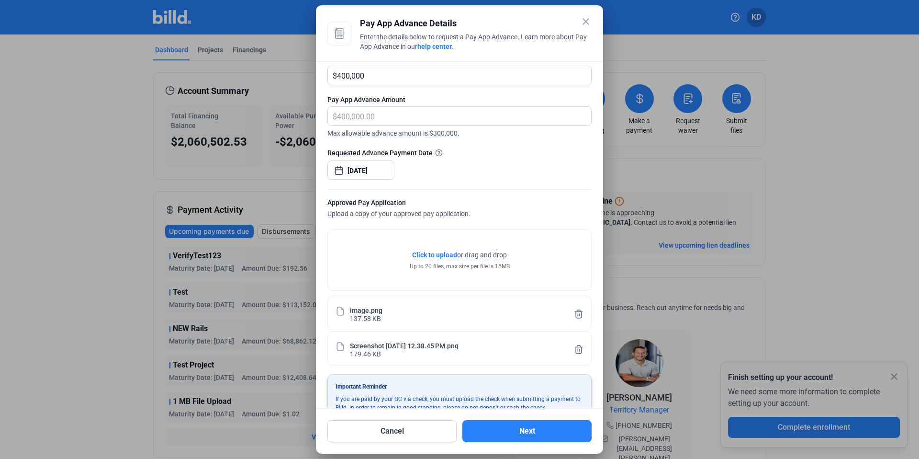
scroll to position [127, 0]
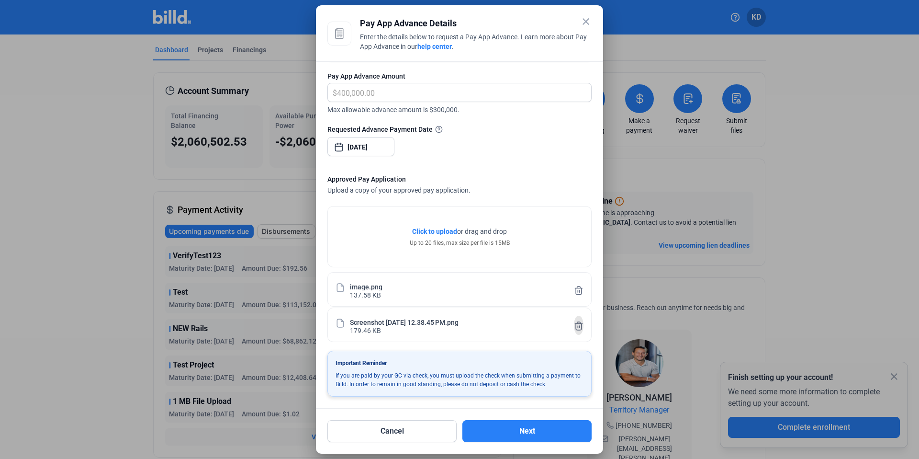
click at [575, 323] on icon at bounding box center [578, 326] width 7 height 8
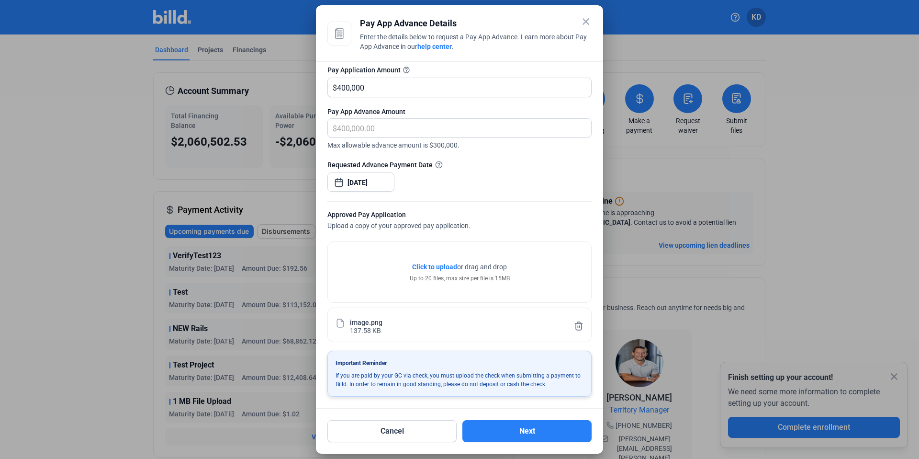
click at [544, 414] on div "Cancel Next" at bounding box center [459, 425] width 264 height 34
click at [553, 422] on button "Next" at bounding box center [527, 431] width 129 height 22
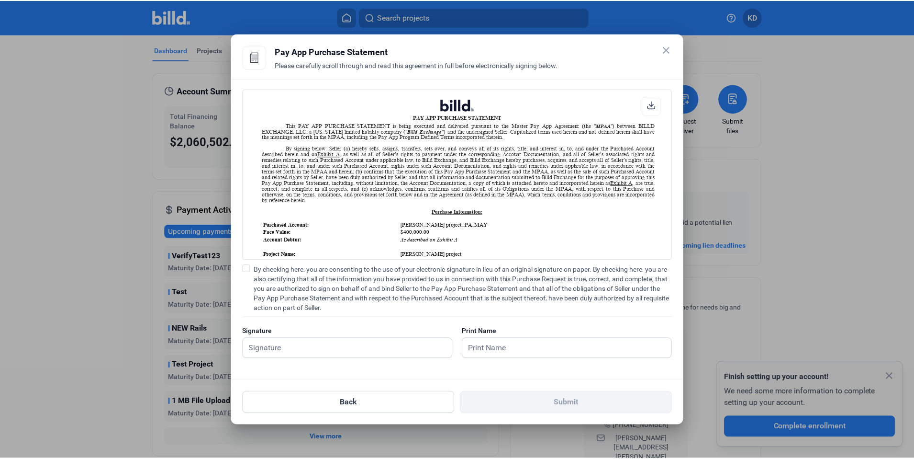
scroll to position [0, 0]
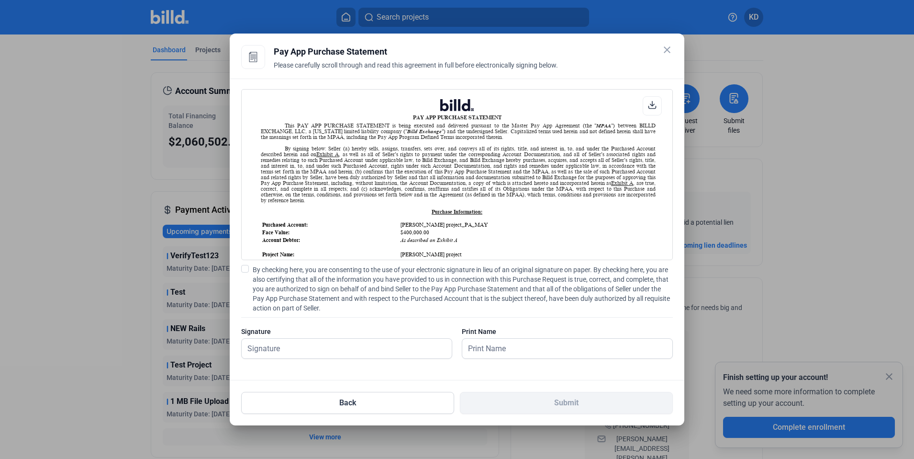
click at [246, 271] on span at bounding box center [245, 269] width 8 height 8
click at [0, 0] on input "By checking here, you are consenting to the use of your electronic signature in…" at bounding box center [0, 0] width 0 height 0
click at [335, 346] on input "text" at bounding box center [347, 348] width 210 height 20
type input "kat test"
click at [534, 345] on input "text" at bounding box center [563, 348] width 200 height 20
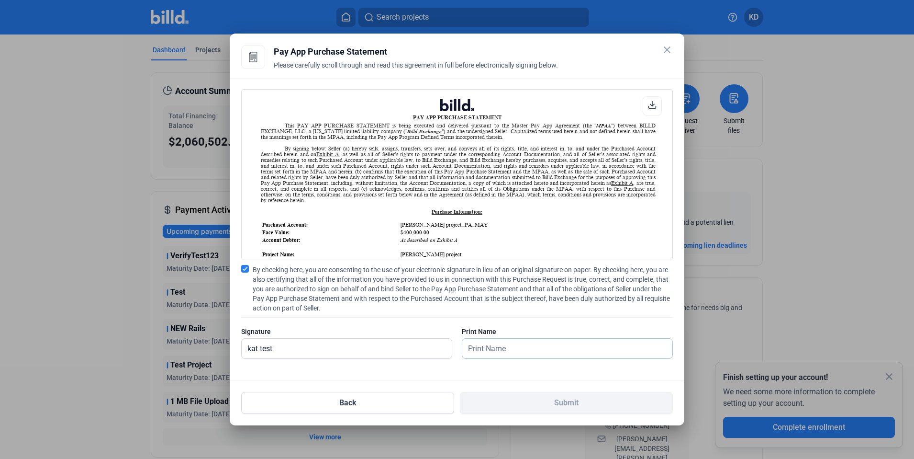
type input "kat test"
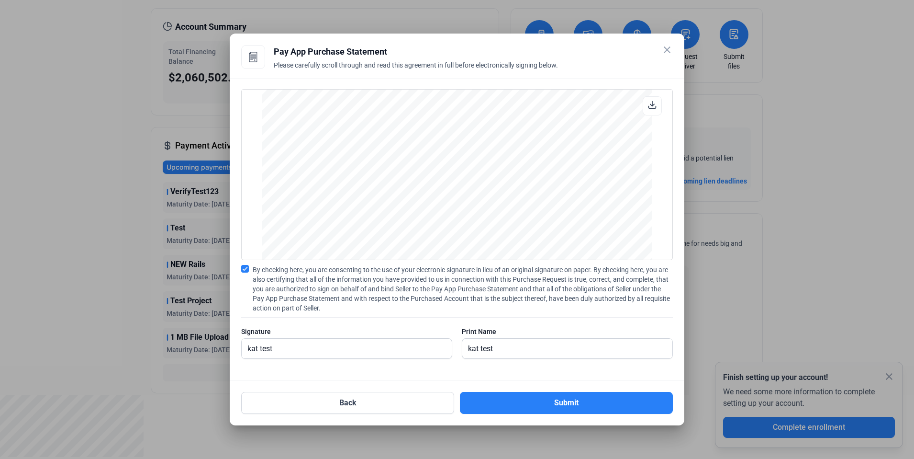
scroll to position [1748, 0]
click at [516, 406] on button "Submit" at bounding box center [566, 403] width 213 height 22
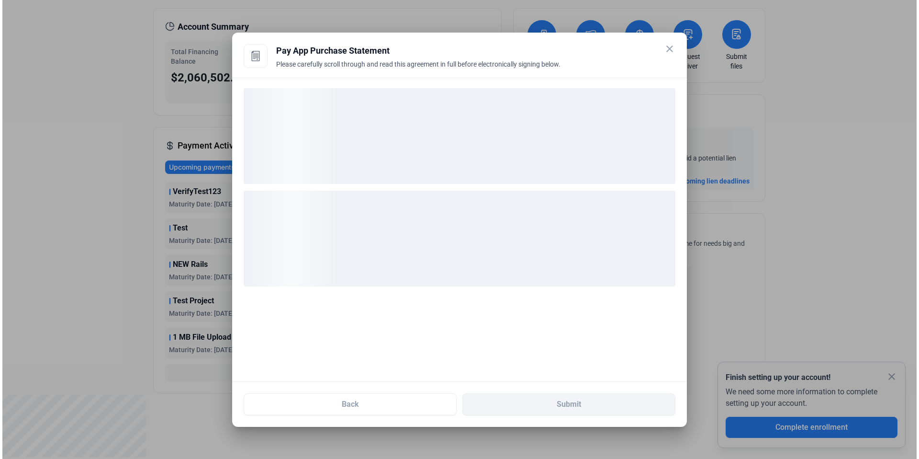
scroll to position [0, 0]
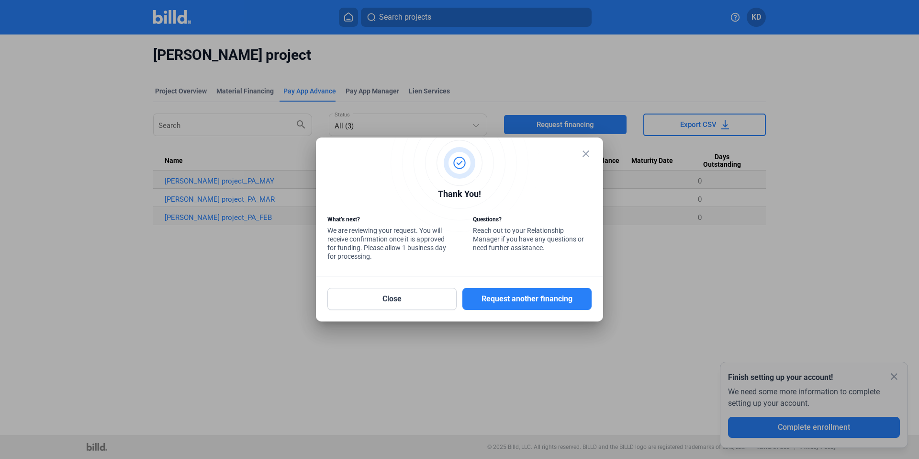
click at [589, 154] on mat-icon "close" at bounding box center [585, 153] width 11 height 11
